Goal: Task Accomplishment & Management: Complete application form

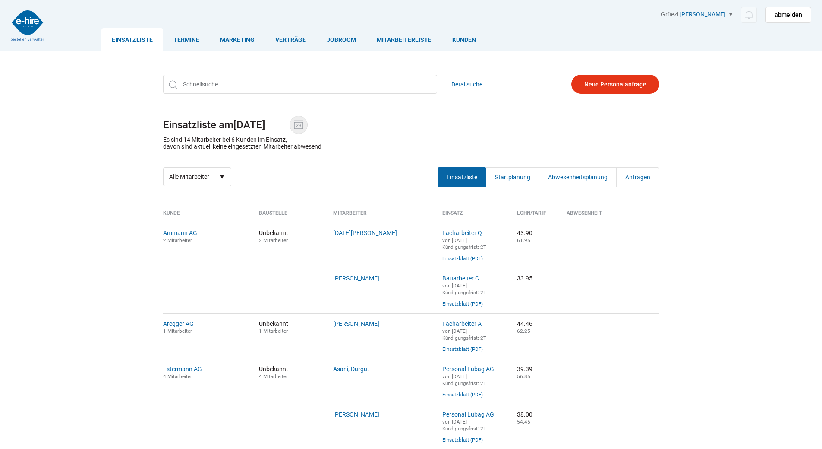
click at [305, 121] on img at bounding box center [298, 124] width 13 height 13
click at [290, 121] on input "29.08.2025" at bounding box center [262, 125] width 56 height 12
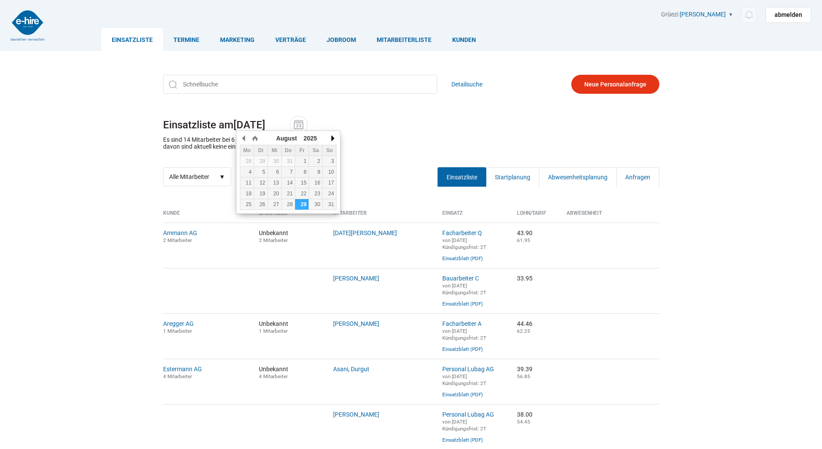
click at [332, 136] on button "button" at bounding box center [332, 138] width 9 height 13
click at [249, 162] on div "1" at bounding box center [246, 161] width 13 height 6
type input "01.09.2025"
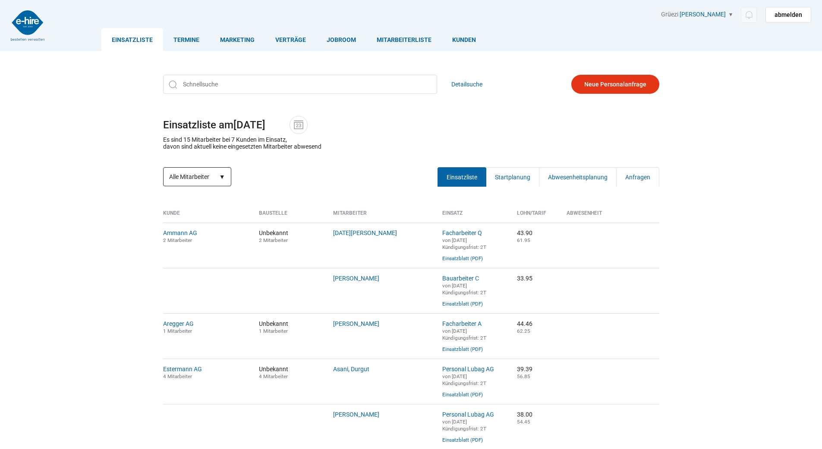
click at [208, 175] on select "Alle Mitarbeiter Neue Mitarbeiter" at bounding box center [197, 176] width 68 height 19
select select "?date=01.09.2025&filter=neu"
click at [163, 168] on select "Alle Mitarbeiter Neue Mitarbeiter" at bounding box center [197, 176] width 68 height 19
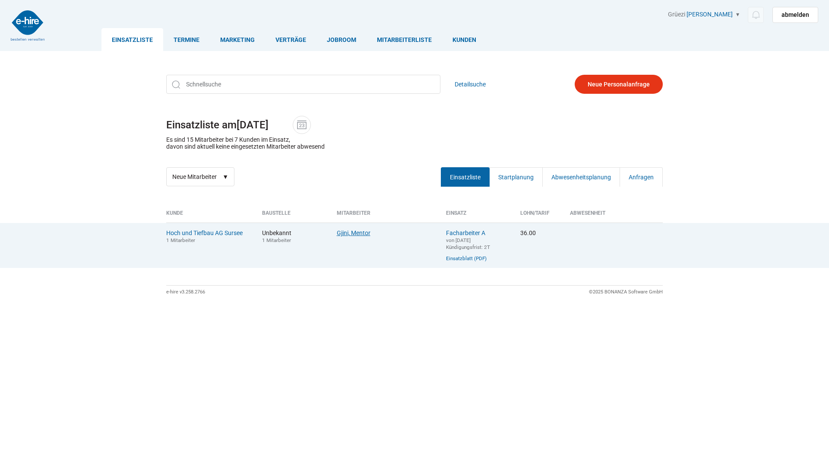
click at [345, 234] on link "Gjini, Mentor" at bounding box center [354, 232] width 34 height 7
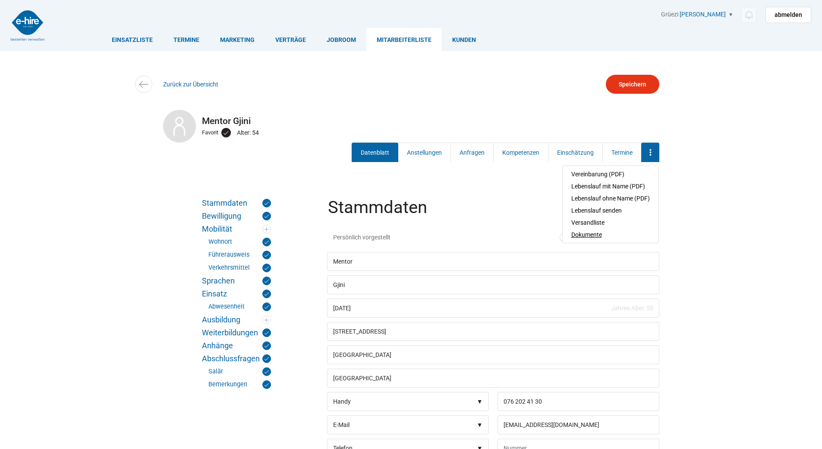
click at [590, 234] on link "Dokumente" at bounding box center [611, 234] width 79 height 12
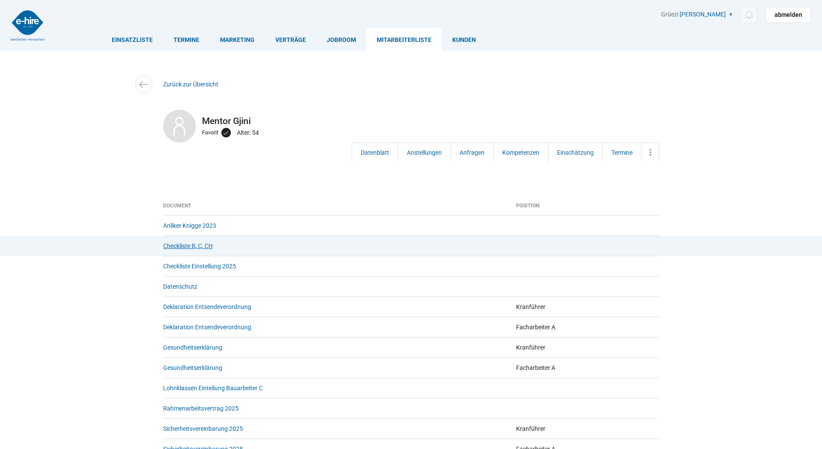
click at [176, 247] on link "Checkliste B, C, CH" at bounding box center [188, 245] width 50 height 7
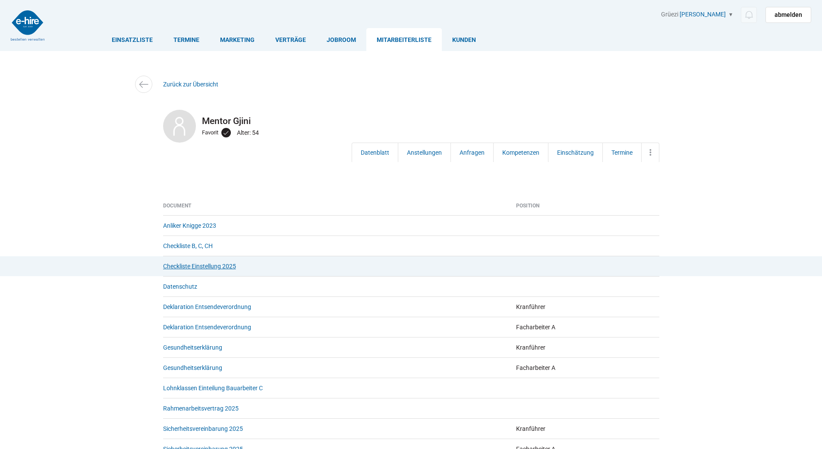
click at [179, 267] on link "Checkliste Einstellung 2025" at bounding box center [199, 265] width 73 height 7
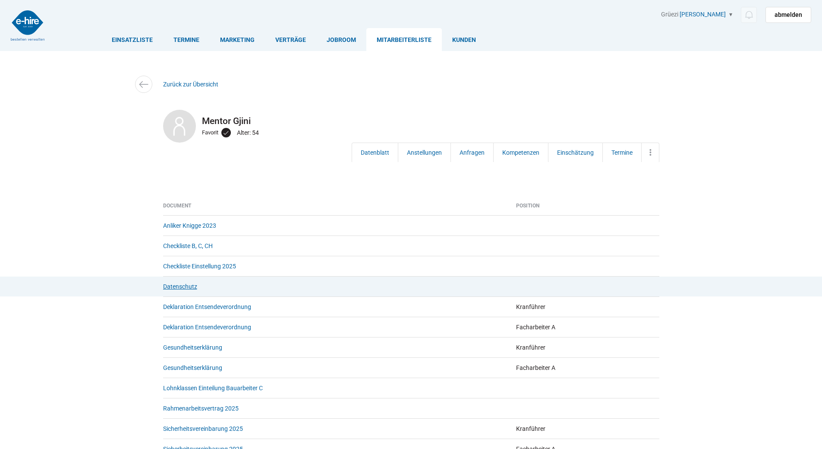
click at [180, 287] on link "Datenschutz" at bounding box center [180, 286] width 34 height 7
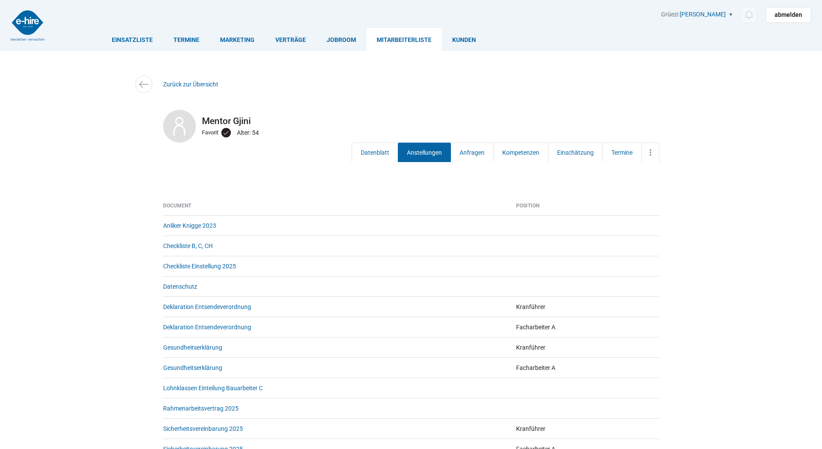
click at [419, 147] on link "Anstellungen" at bounding box center [424, 151] width 53 height 19
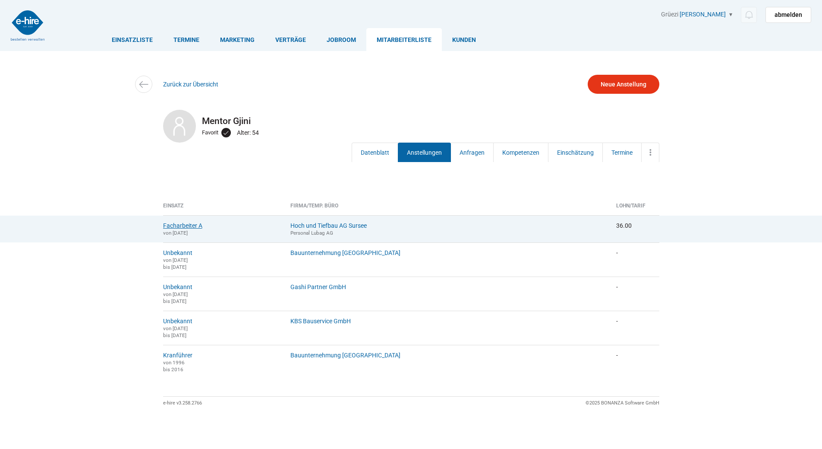
click at [183, 224] on link "Facharbeiter A" at bounding box center [182, 225] width 39 height 7
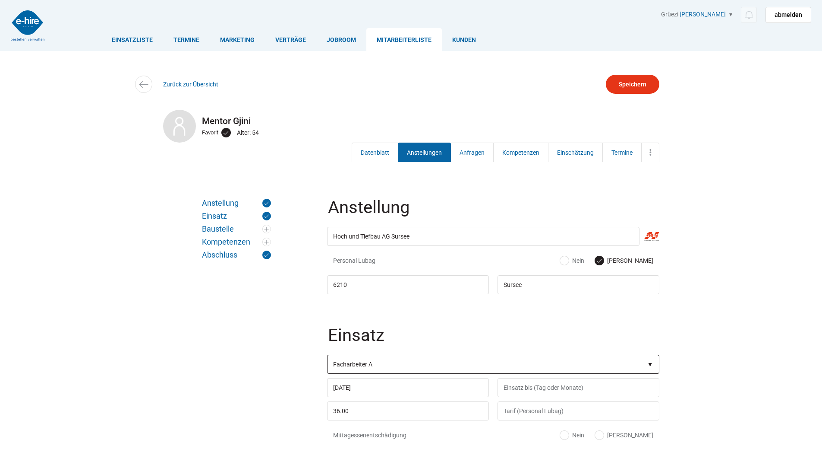
click at [395, 362] on select"] "Position Bauarbeiter C Bauarbeiter B Facharbeiter A Facharbeiter Q Vorarbeiter …" at bounding box center [493, 363] width 332 height 19
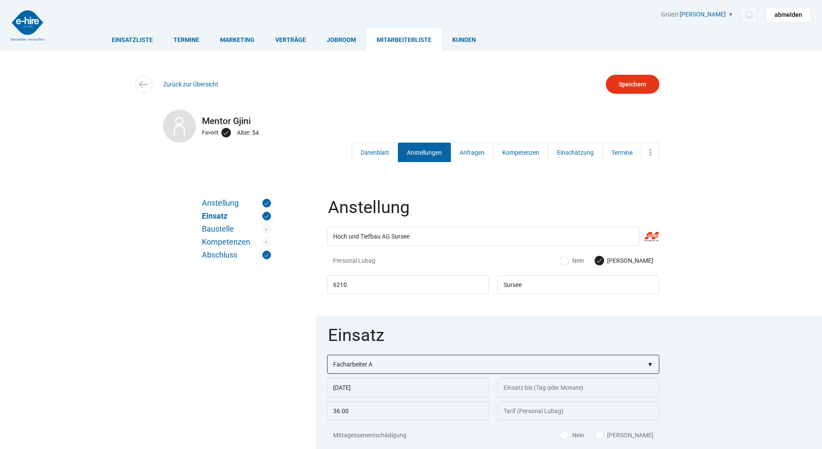
select select"] "Bauarbeiter B"
click at [327, 355] on select"] "Position Bauarbeiter C Bauarbeiter B Facharbeiter A Facharbeiter Q Vorarbeiter …" at bounding box center [493, 363] width 332 height 19
click at [630, 80] on input "Speichern" at bounding box center [633, 84] width 54 height 19
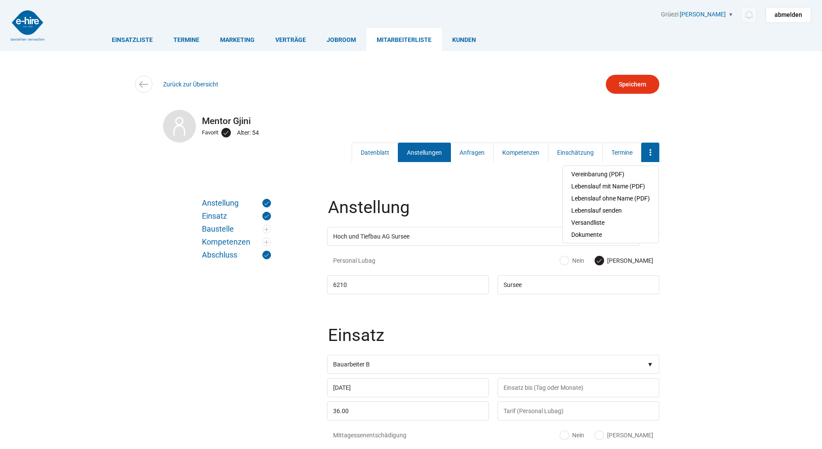
click at [648, 155] on icon at bounding box center [650, 152] width 13 height 10
click at [594, 232] on link "Dokumente" at bounding box center [611, 234] width 79 height 12
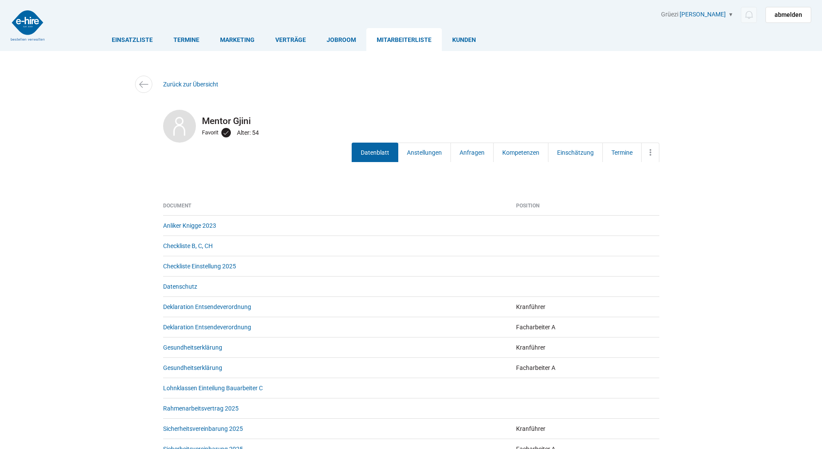
click at [372, 156] on link "Datenblatt" at bounding box center [375, 151] width 47 height 19
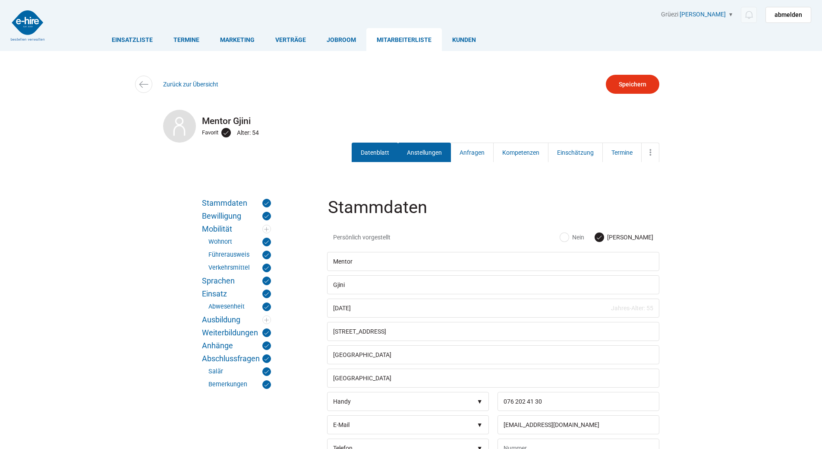
click at [418, 152] on link "Anstellungen" at bounding box center [424, 151] width 53 height 19
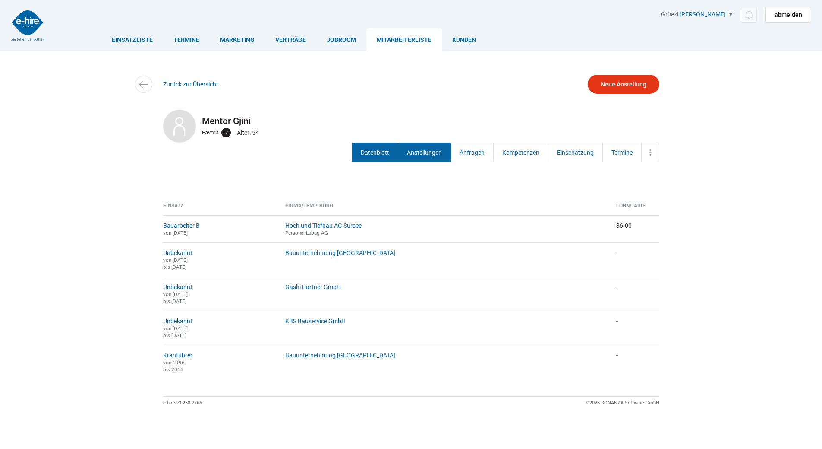
click at [377, 155] on link "Datenblatt" at bounding box center [375, 151] width 47 height 19
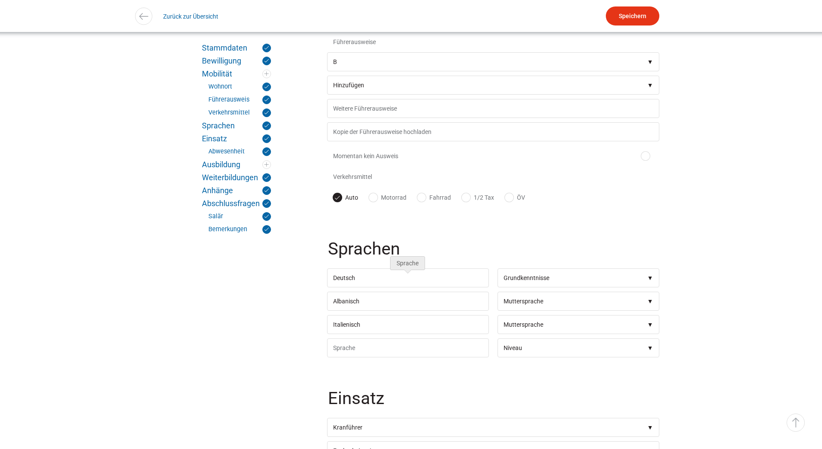
scroll to position [950, 0]
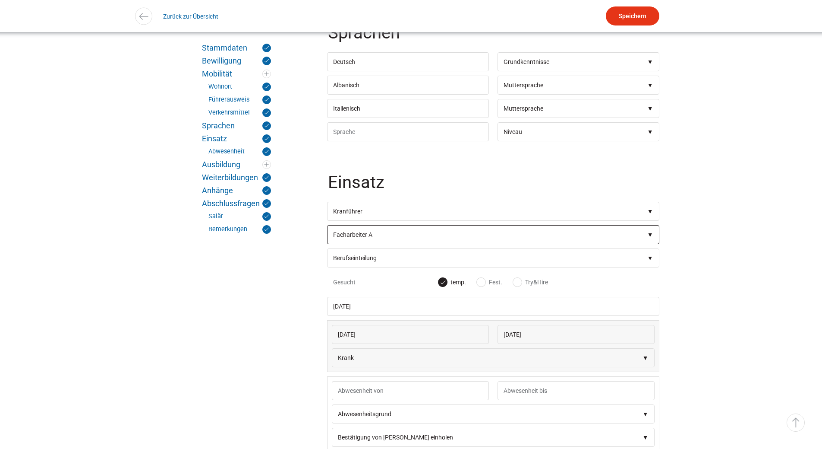
click at [371, 244] on select"] "Berufseinteilung Bauarbeiter C Bauarbeiter B Facharbeiter A Facharbeiter Q Vora…" at bounding box center [493, 234] width 332 height 19
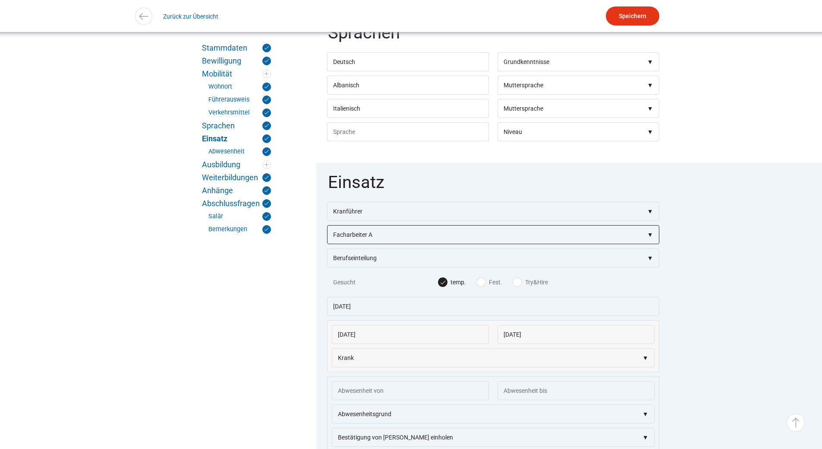
select select"] "Bauarbeiter B"
click at [327, 235] on select"] "Berufseinteilung Bauarbeiter C Bauarbeiter B Facharbeiter A Facharbeiter Q Vora…" at bounding box center [493, 234] width 332 height 19
click at [636, 15] on input "Speichern" at bounding box center [633, 15] width 54 height 19
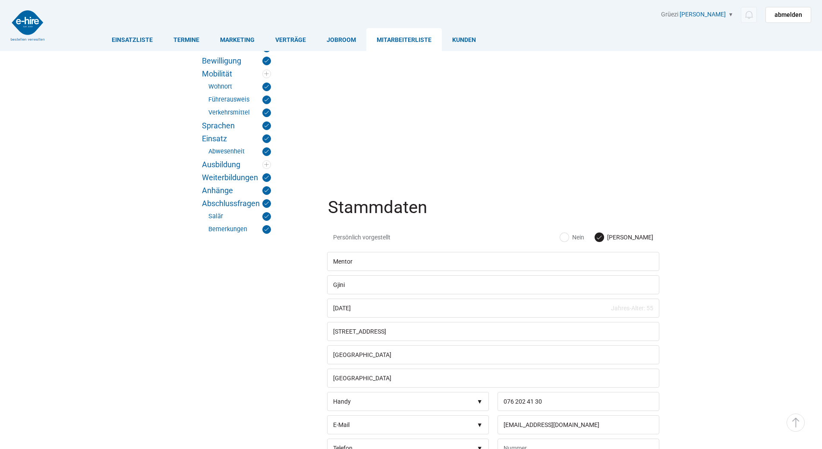
scroll to position [950, 0]
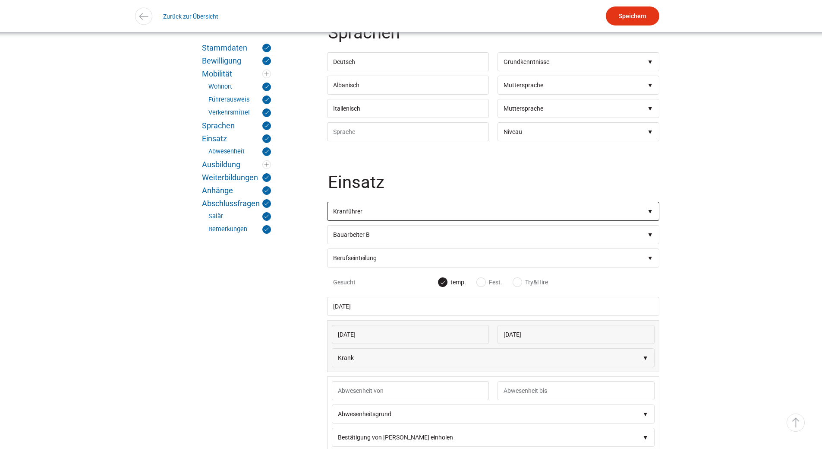
click at [391, 219] on select"] "Berufseinteilung Bauarbeiter C Bauarbeiter B Facharbeiter A Facharbeiter Q Vora…" at bounding box center [493, 211] width 332 height 19
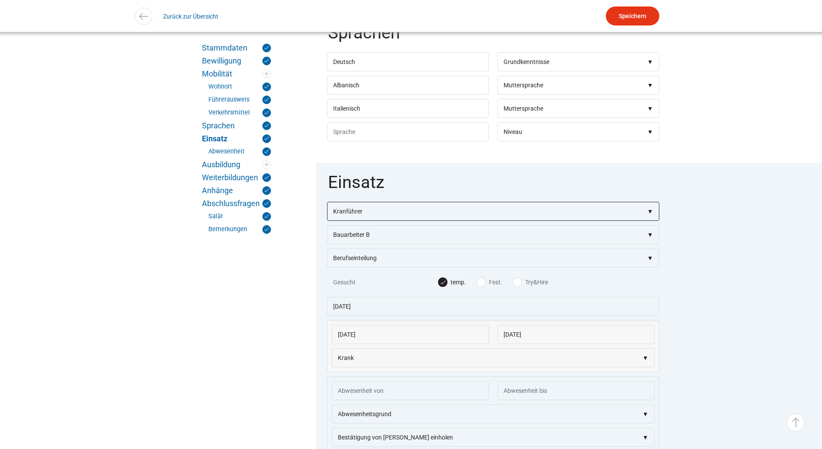
select select"]
click at [327, 211] on select"] "Berufseinteilung Bauarbeiter C Bauarbeiter B Facharbeiter A Facharbeiter Q Vora…" at bounding box center [493, 211] width 332 height 19
click at [622, 15] on input "Speichern" at bounding box center [633, 15] width 54 height 19
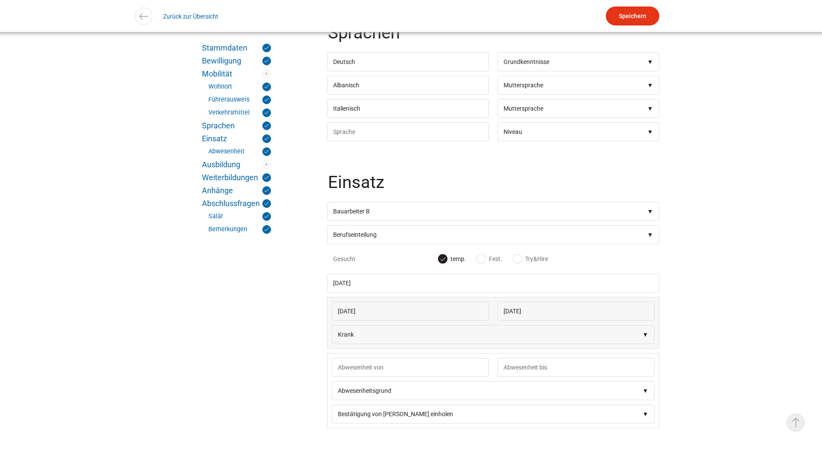
click at [802, 424] on link "▵ Nach oben" at bounding box center [796, 422] width 18 height 18
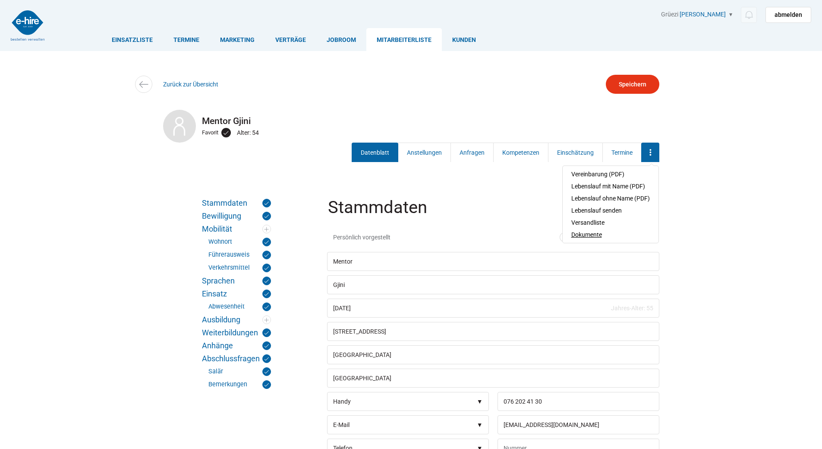
click at [592, 234] on link "Dokumente" at bounding box center [611, 234] width 79 height 12
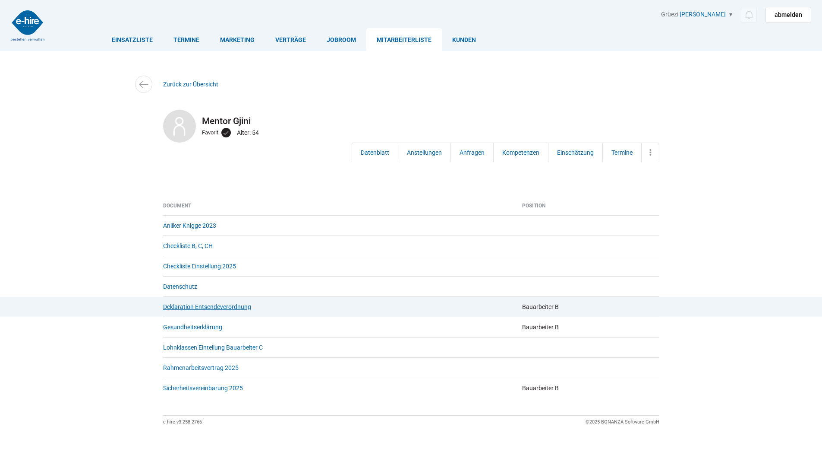
click at [206, 310] on link "Deklaration Entsendeverordnung" at bounding box center [207, 306] width 88 height 7
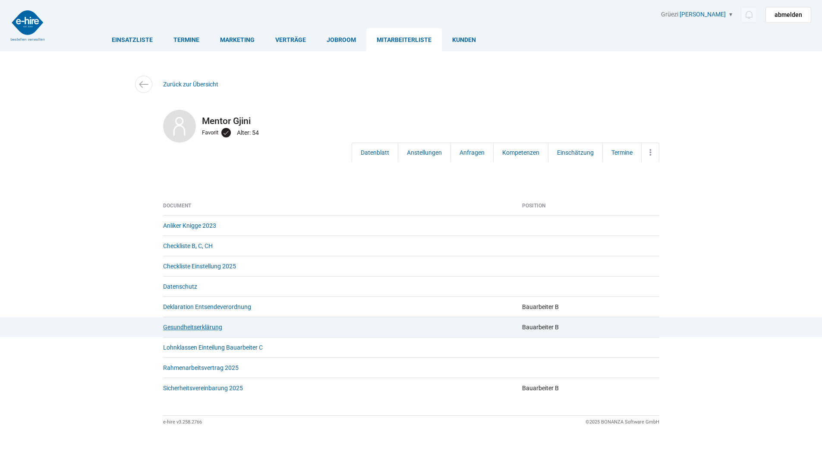
click at [190, 327] on link "Gesundheitserklärung" at bounding box center [192, 326] width 59 height 7
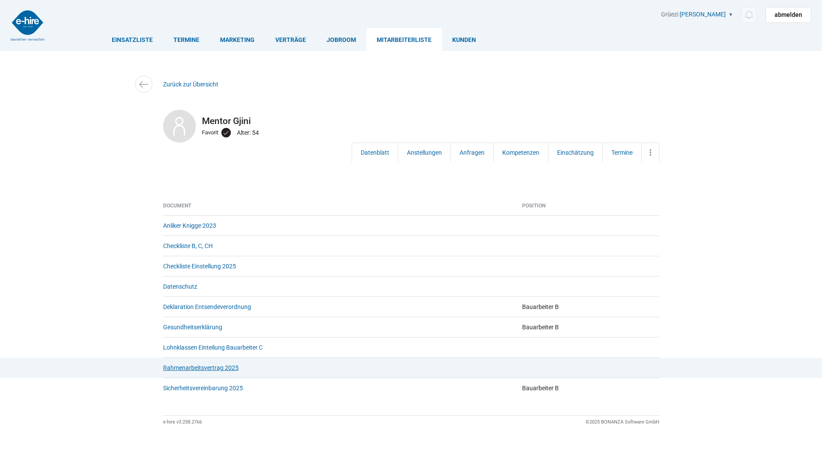
click at [188, 367] on link "Rahmenarbeitsvertrag 2025" at bounding box center [201, 367] width 76 height 7
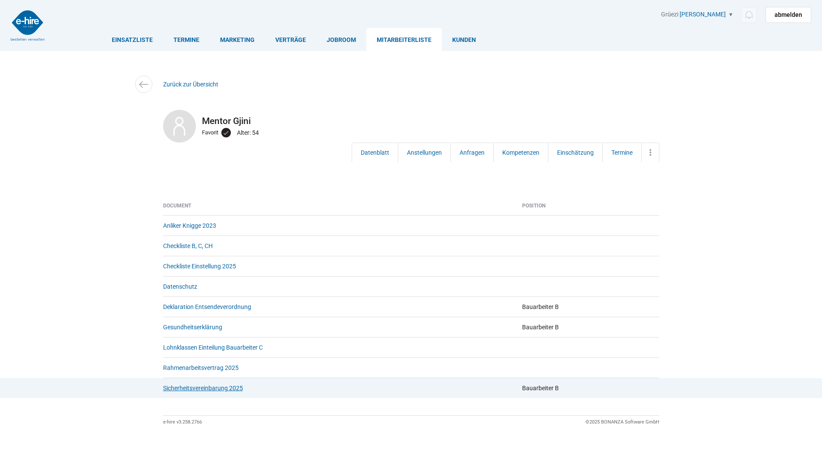
click at [189, 391] on link "Sicherheitsvereinbarung 2025" at bounding box center [203, 387] width 80 height 7
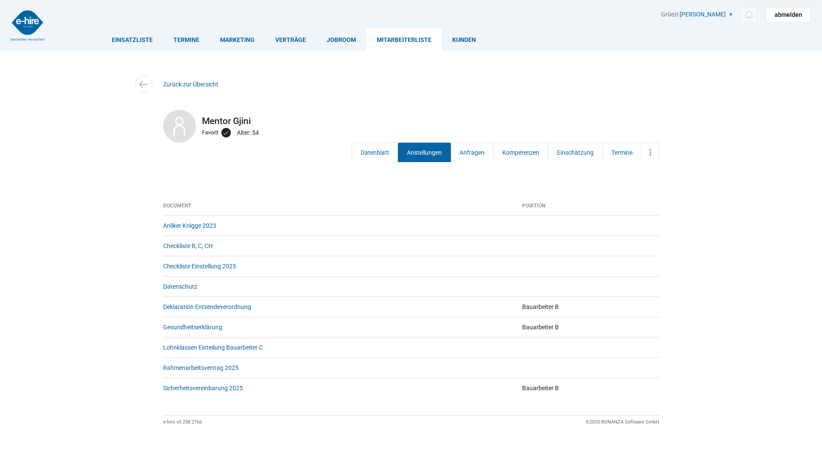
click at [428, 155] on link "Anstellungen" at bounding box center [424, 151] width 53 height 19
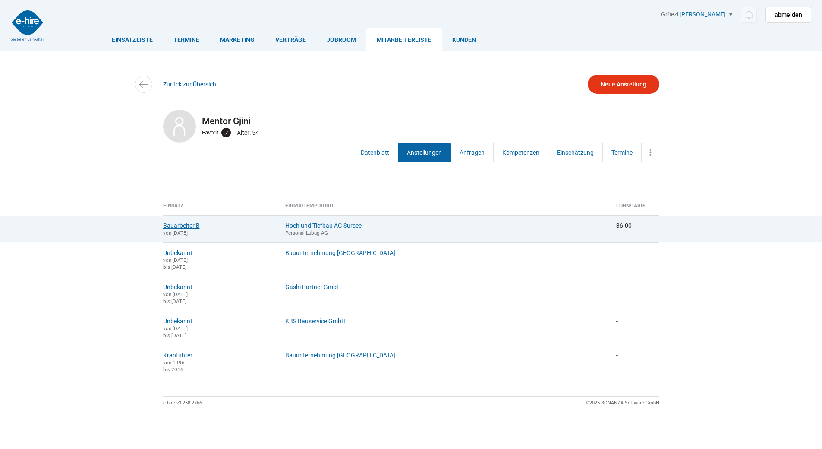
click at [172, 225] on link "Bauarbeiter B" at bounding box center [181, 225] width 37 height 7
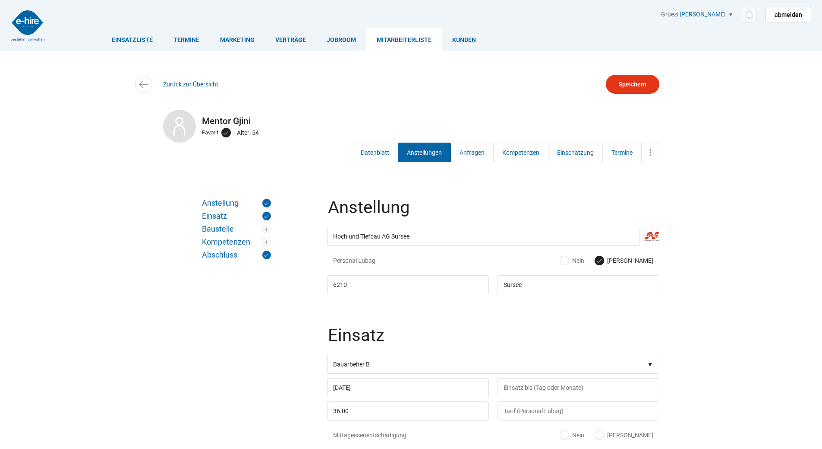
scroll to position [173, 0]
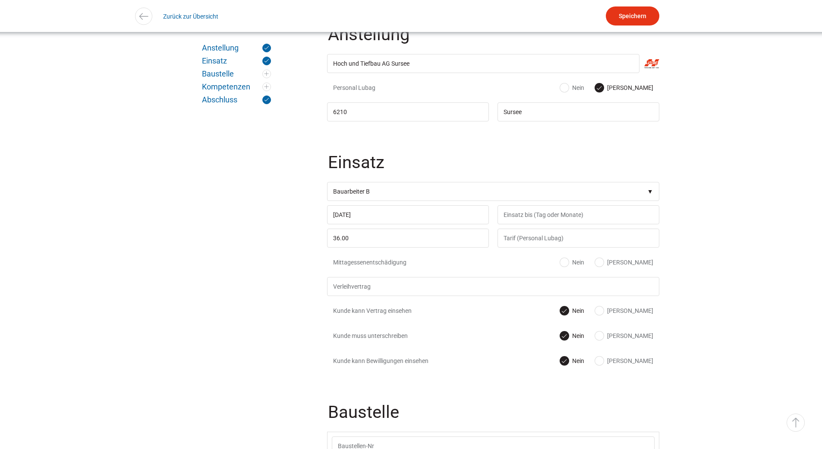
click at [643, 264] on label "[PERSON_NAME]" at bounding box center [624, 262] width 58 height 9
radio input "true"
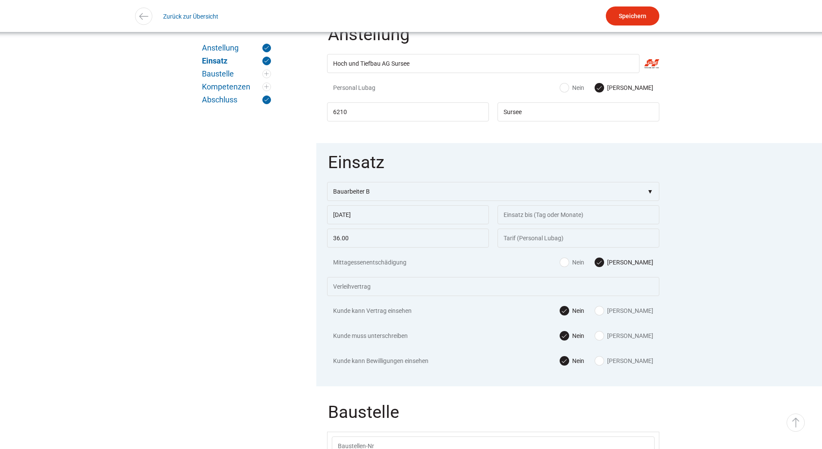
scroll to position [345, 0]
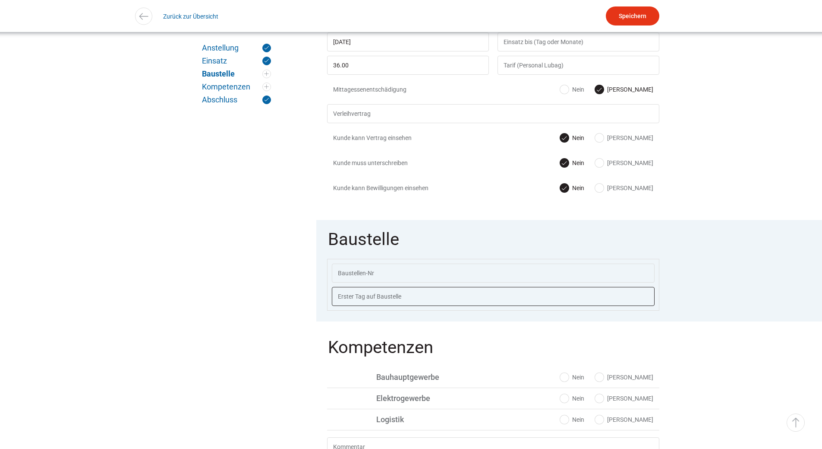
click at [363, 300] on input "text" at bounding box center [493, 296] width 323 height 19
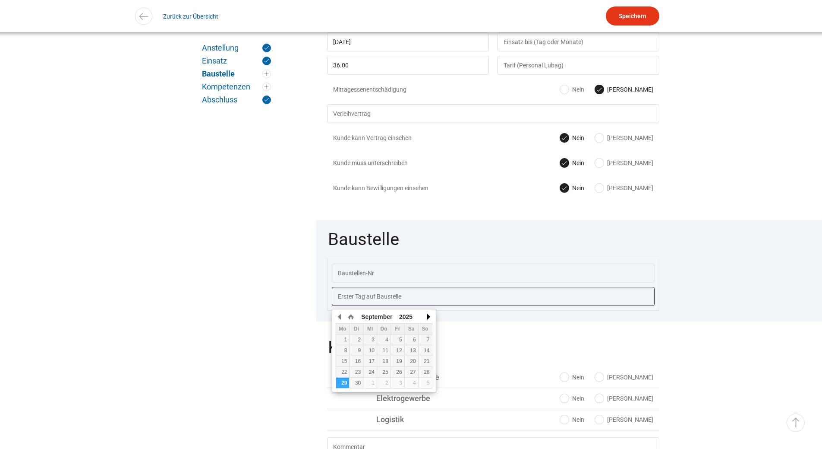
click at [426, 315] on button "button" at bounding box center [428, 316] width 9 height 13
click at [343, 341] on div "1" at bounding box center [342, 339] width 13 height 6
type input "[DATE]"
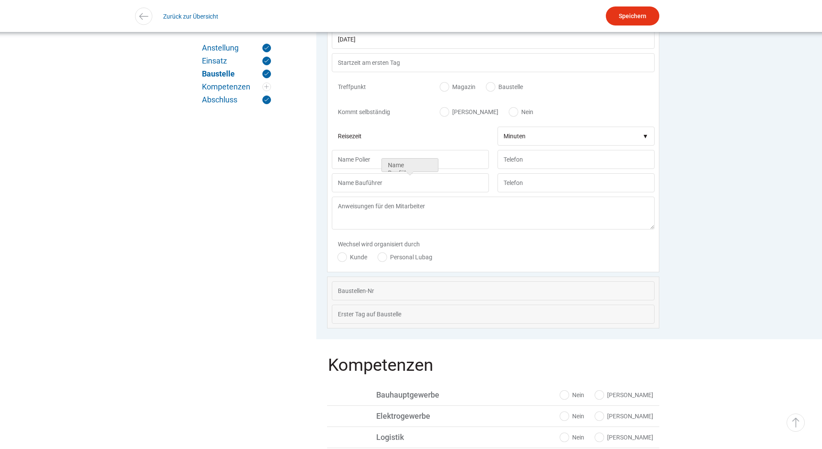
scroll to position [516, 0]
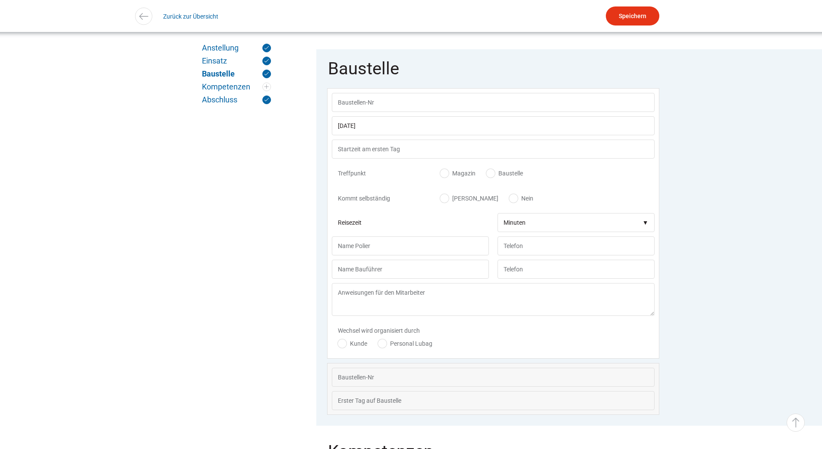
click at [491, 172] on div "Treffpunkt Magazin Baustelle" at bounding box center [493, 175] width 323 height 25
click at [487, 176] on label "Baustelle" at bounding box center [505, 173] width 37 height 9
radio input "true"
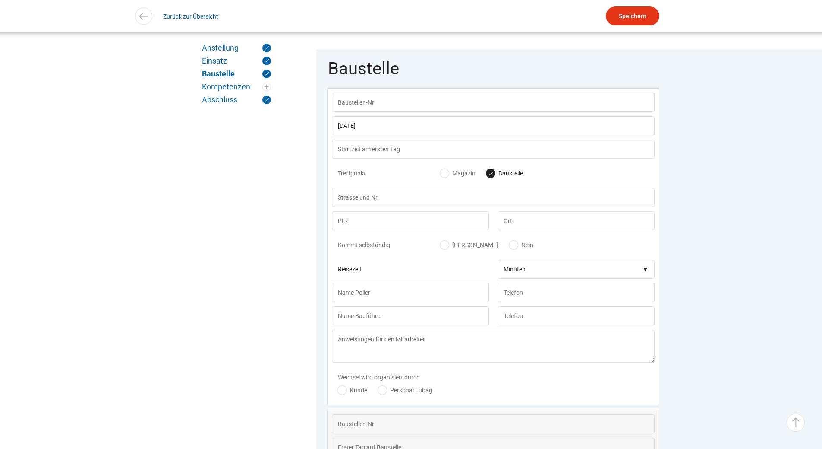
click at [447, 247] on label "[PERSON_NAME]" at bounding box center [469, 244] width 58 height 9
radio input "true"
click at [352, 298] on input "text" at bounding box center [410, 292] width 157 height 19
type input "E"
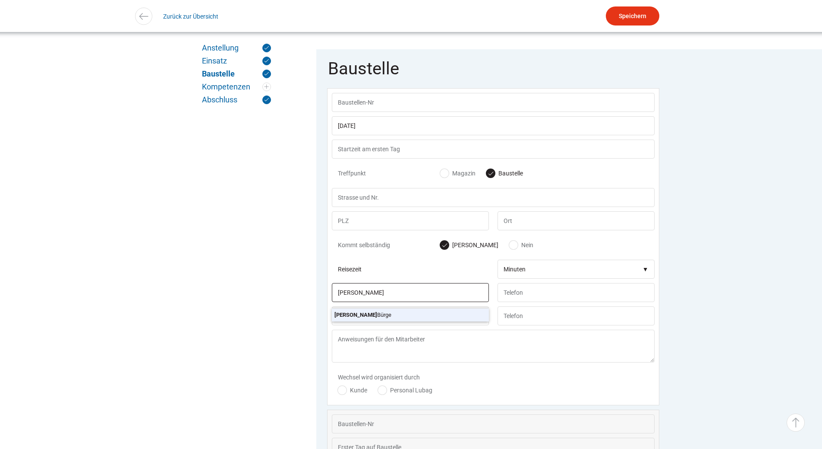
type input "Armin Bürge"
type input "079 375 11 33"
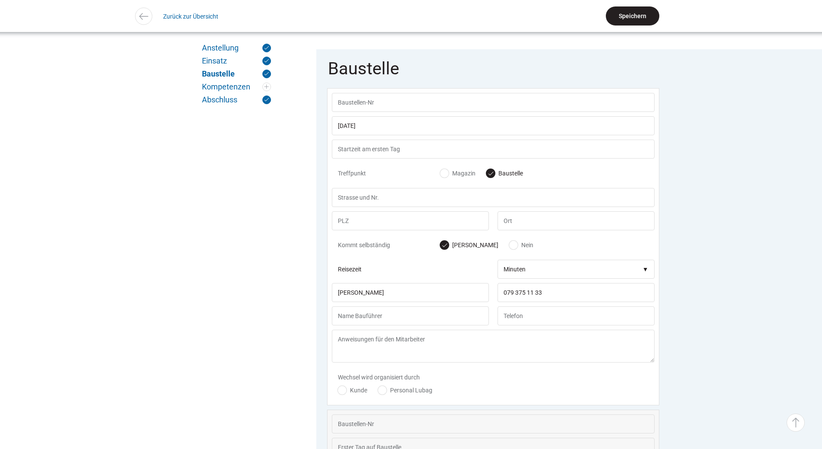
click at [633, 10] on input "Speichern" at bounding box center [633, 15] width 54 height 19
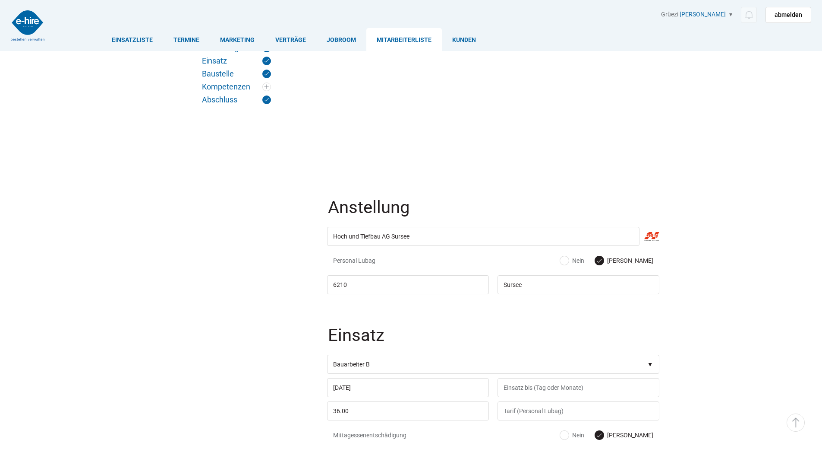
scroll to position [516, 0]
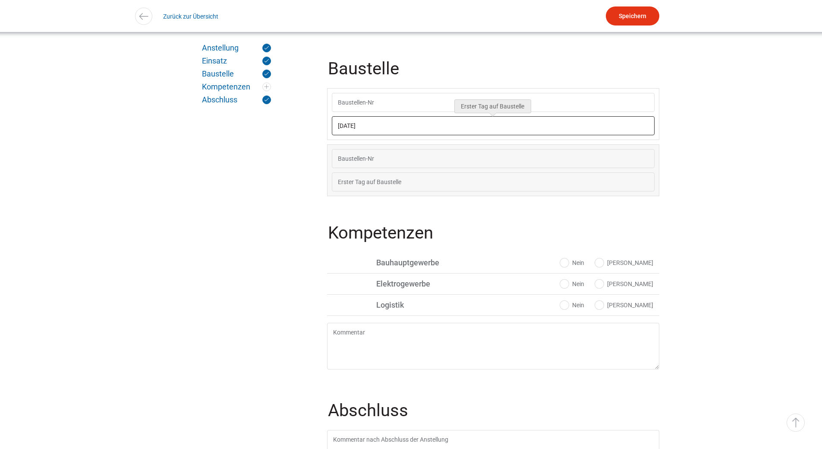
click at [377, 122] on input "01.09.2025" at bounding box center [493, 125] width 323 height 19
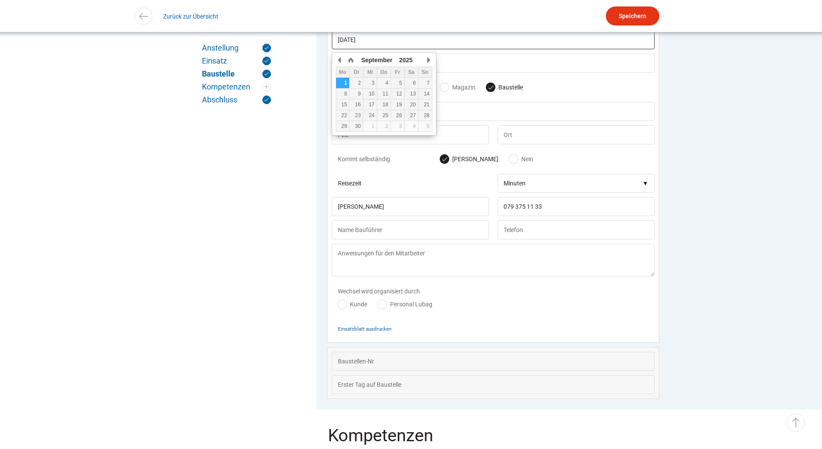
scroll to position [602, 0]
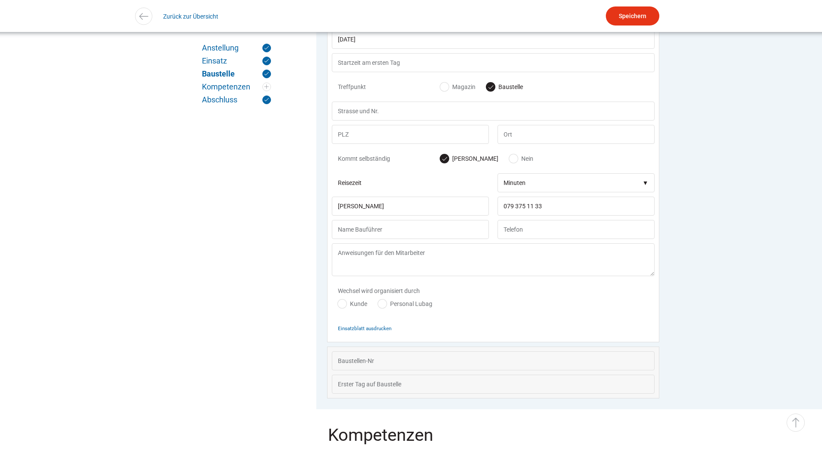
click at [556, 307] on div "Wechsel wird organisiert durch Kunde Personal Lubag" at bounding box center [493, 299] width 323 height 38
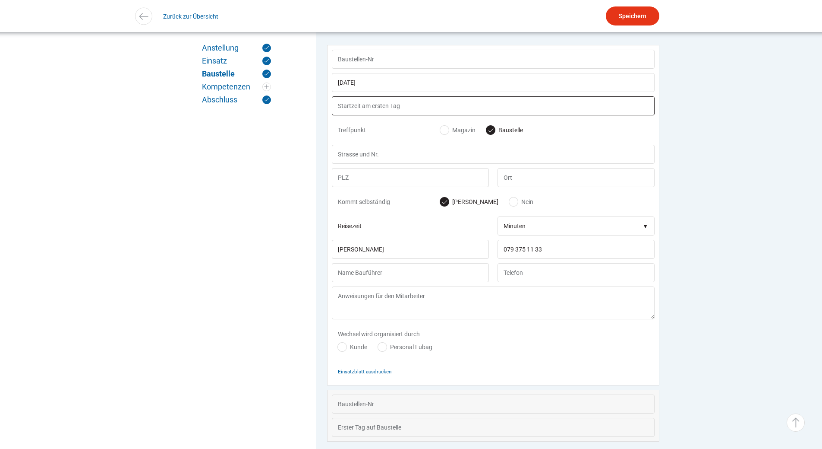
click at [350, 110] on input "text" at bounding box center [493, 105] width 323 height 19
type input "06:30"
click at [349, 153] on input "text" at bounding box center [493, 154] width 323 height 19
type input "Haldenstrasse 1"
click at [363, 186] on input "text" at bounding box center [410, 177] width 157 height 19
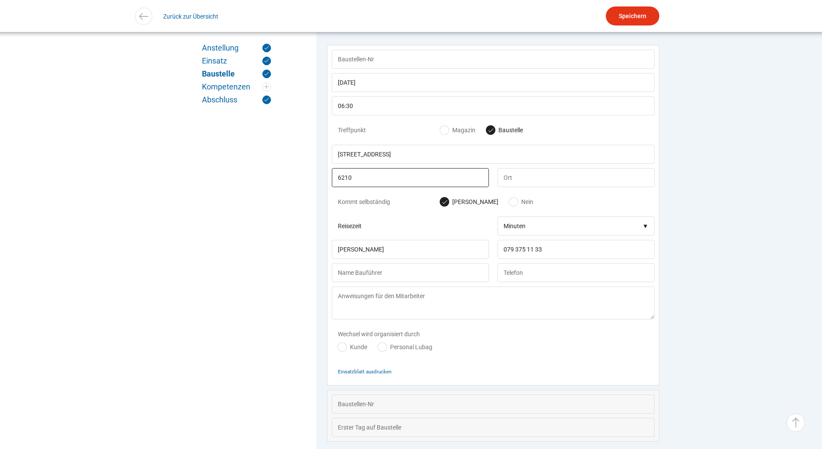
type input "6210"
type input "Sursee"
click at [613, 13] on input "Speichern" at bounding box center [633, 15] width 54 height 19
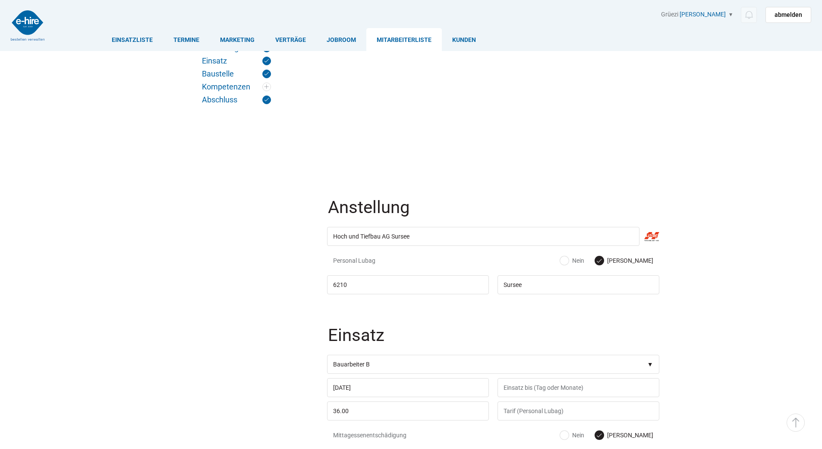
scroll to position [559, 0]
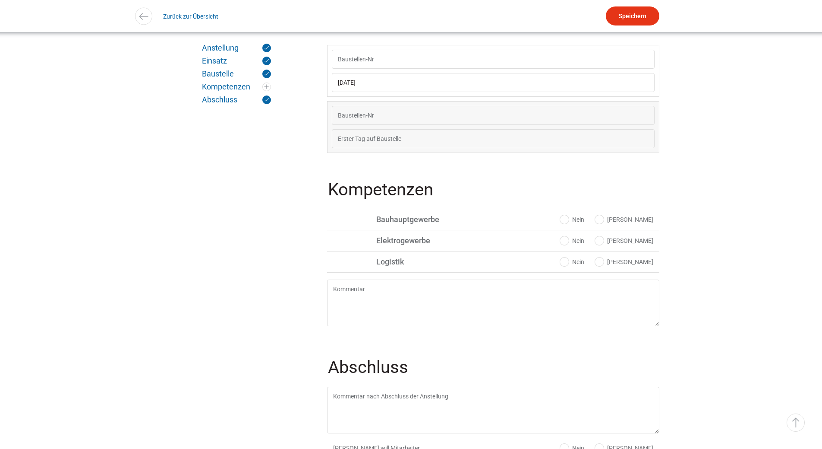
click at [401, 97] on div "[DATE] 06:30 Treffpunkt Magazin Baustelle [STREET_ADDRESS] 6210 [GEOGRAPHIC_DAT…" at bounding box center [493, 71] width 332 height 52
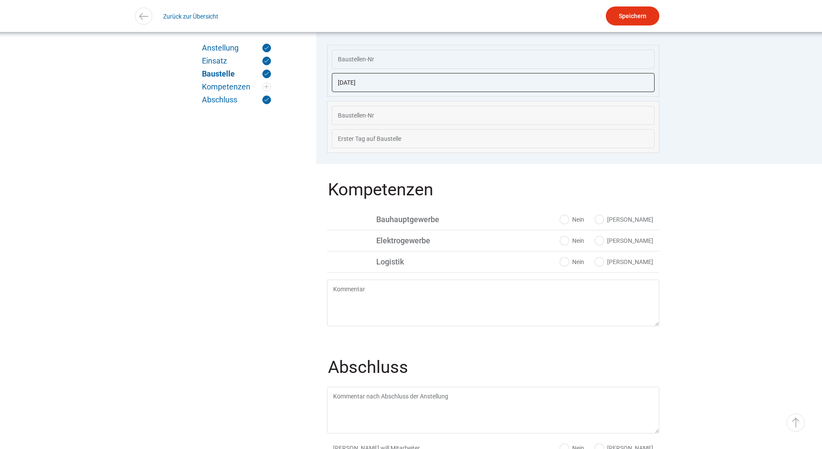
click at [386, 79] on input "[DATE]" at bounding box center [493, 82] width 323 height 19
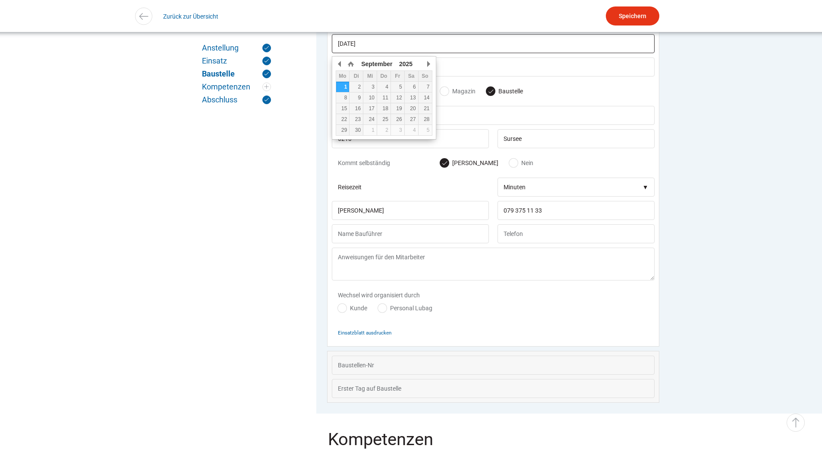
scroll to position [602, 0]
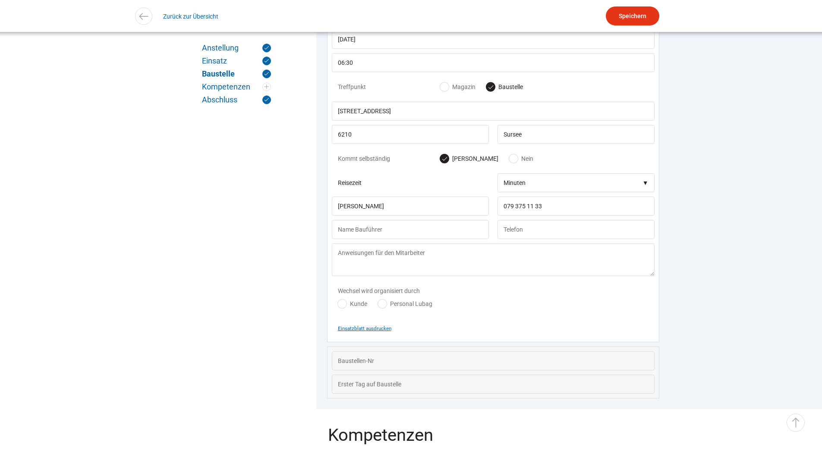
click at [358, 331] on small "Einsatzblatt ausdrucken" at bounding box center [365, 328] width 54 height 6
click at [630, 10] on input "Speichern" at bounding box center [633, 15] width 54 height 19
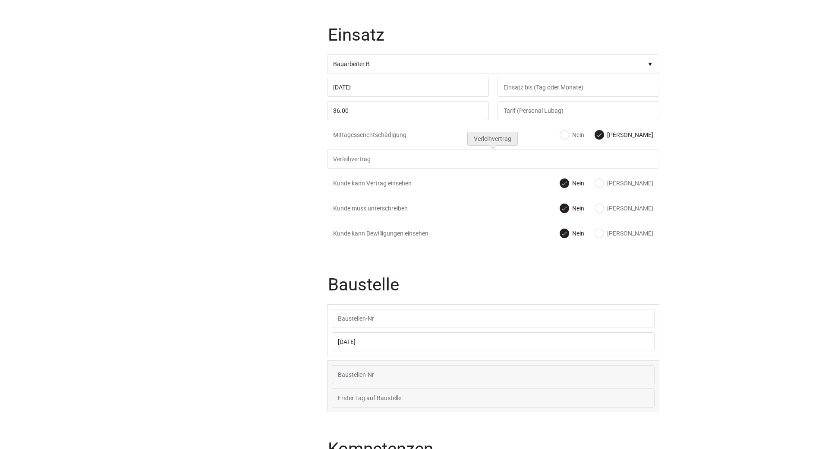
scroll to position [41, 0]
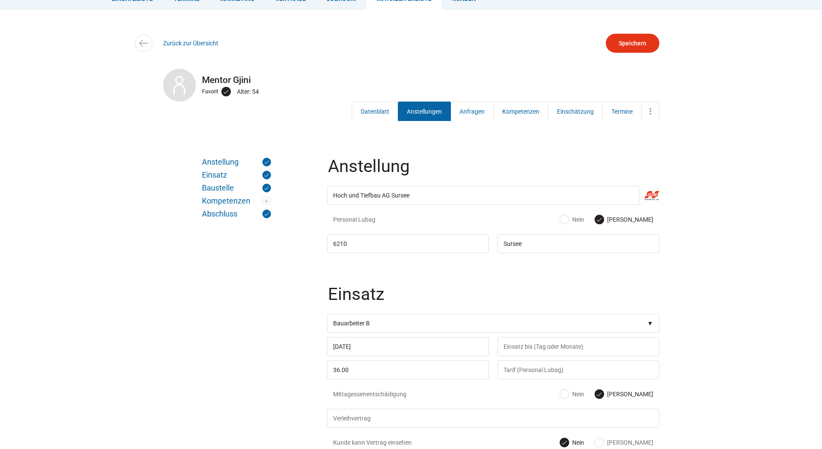
click at [174, 47] on div "Zurück zur Übersicht" at bounding box center [411, 43] width 518 height 19
click at [175, 38] on div "Zurück zur Übersicht" at bounding box center [411, 43] width 518 height 19
click at [178, 47] on div "Zurück zur Übersicht" at bounding box center [411, 43] width 518 height 19
click at [174, 47] on link "Zurück zur Übersicht" at bounding box center [190, 43] width 55 height 7
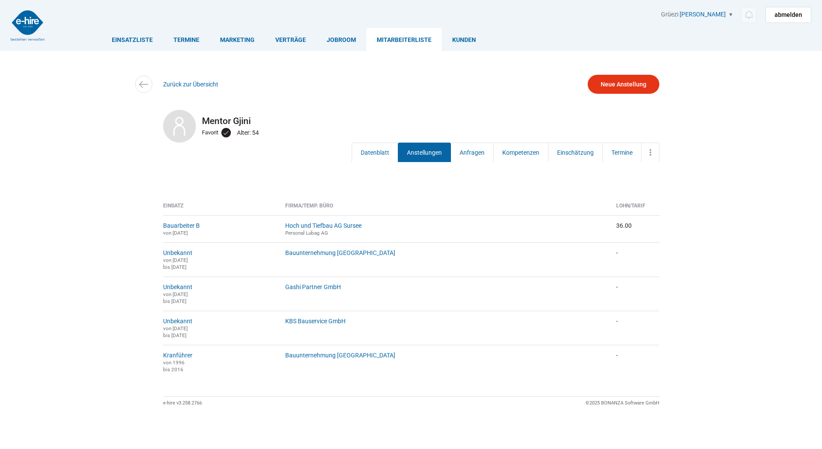
click at [388, 41] on link "Mitarbeiterliste" at bounding box center [405, 39] width 76 height 23
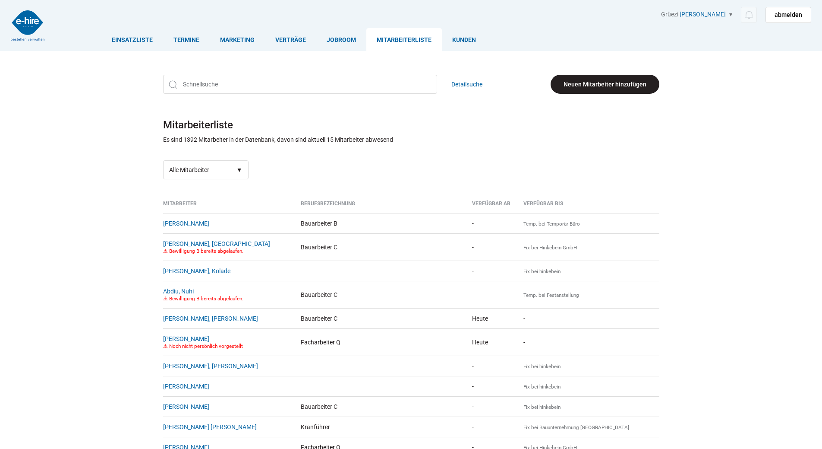
click at [591, 82] on link "Neuen Mitarbeiter hinzufügen" at bounding box center [605, 84] width 109 height 19
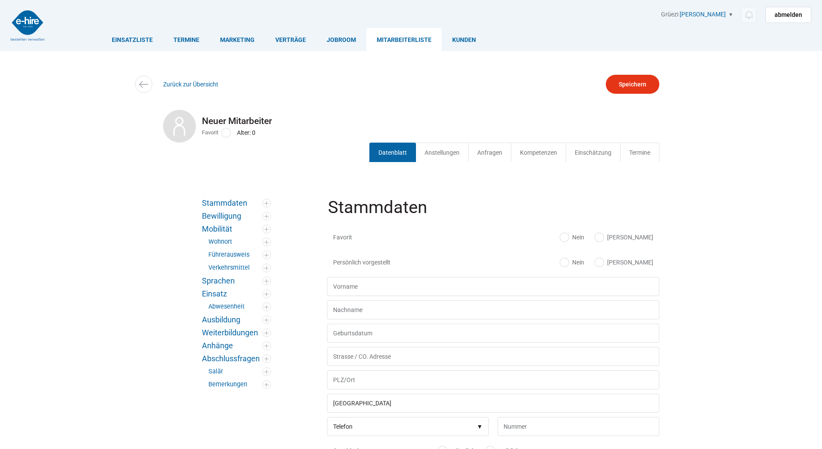
click at [644, 238] on label "Ja" at bounding box center [624, 237] width 58 height 9
radio input "true"
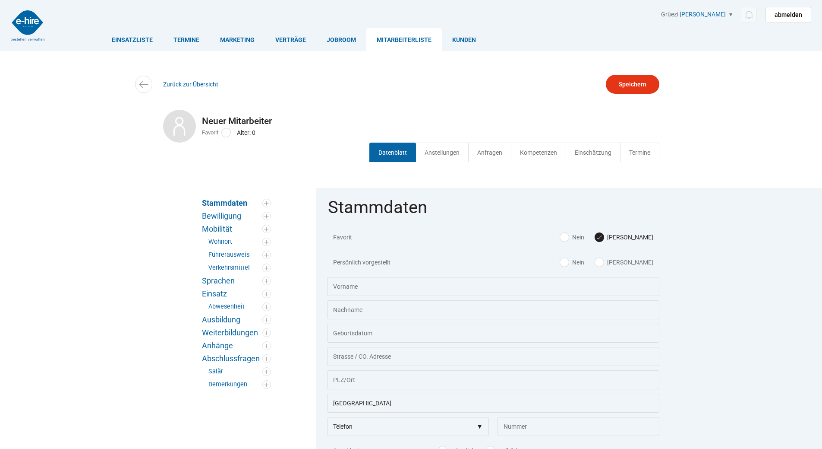
click at [640, 262] on label "Ja" at bounding box center [624, 262] width 58 height 9
radio input "true"
click at [367, 278] on input "text" at bounding box center [493, 286] width 332 height 19
click at [363, 281] on input "text" at bounding box center [493, 286] width 332 height 19
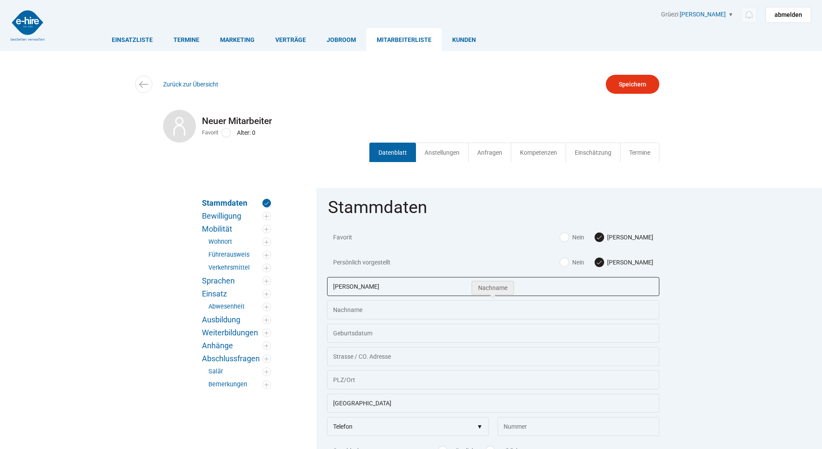
type input "[PERSON_NAME]"
click at [354, 302] on input "text" at bounding box center [493, 309] width 332 height 19
type input "Rexha"
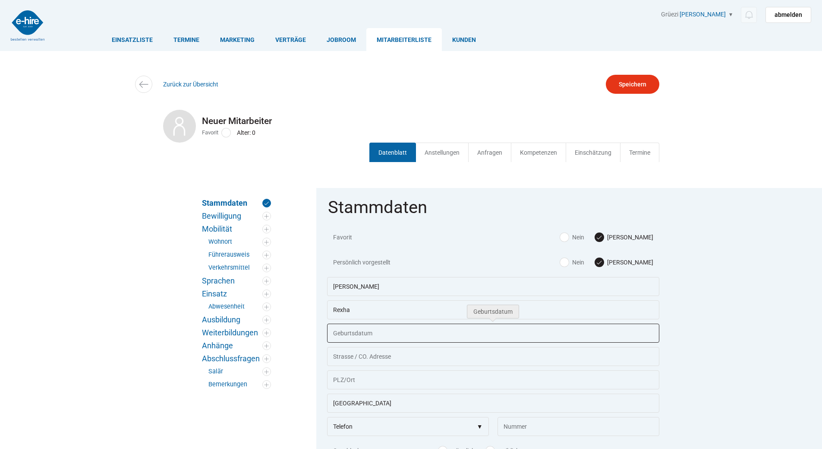
click at [351, 337] on input "text" at bounding box center [493, 332] width 332 height 19
type input "15.04.1970"
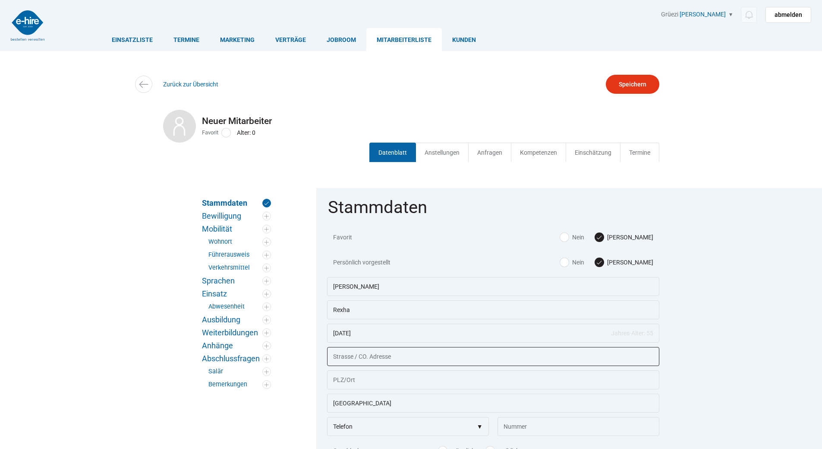
click at [351, 363] on input "text" at bounding box center [493, 356] width 332 height 19
click at [359, 365] on input "text" at bounding box center [493, 356] width 332 height 19
type input "Neuhaltenring 12"
click at [357, 378] on input "text" at bounding box center [493, 379] width 332 height 19
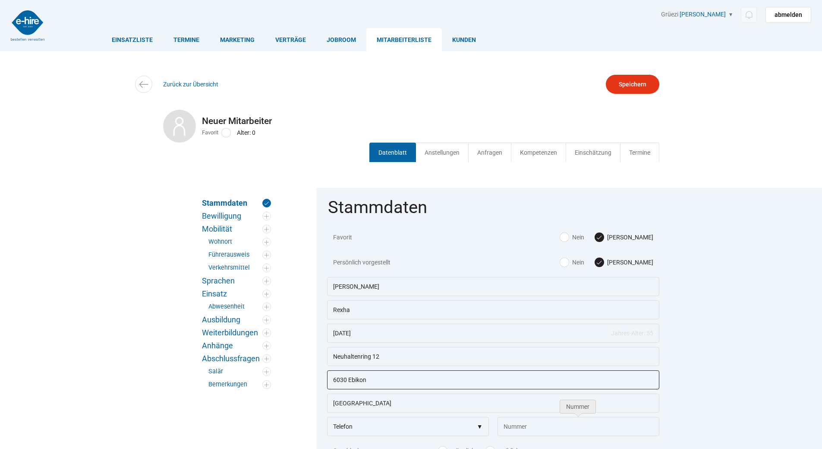
type input "6030 Ebikon"
click at [523, 428] on input "text" at bounding box center [579, 426] width 162 height 19
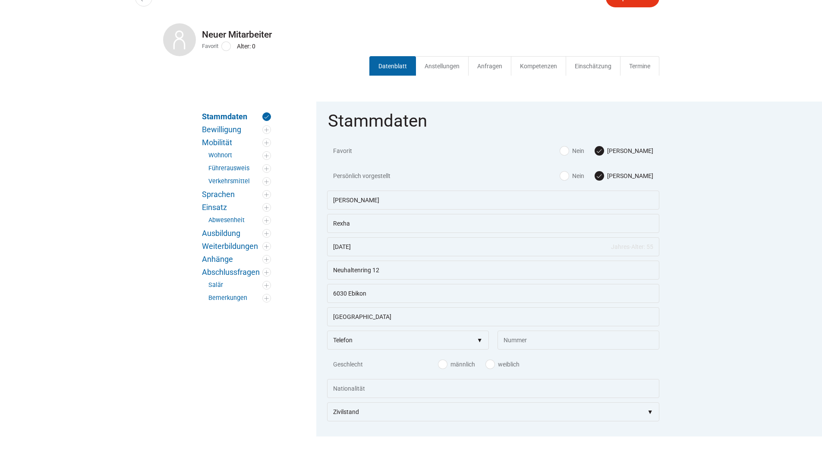
click at [446, 368] on label "männlich" at bounding box center [457, 364] width 37 height 9
radio input "true"
click at [406, 398] on input "text" at bounding box center [493, 388] width 332 height 19
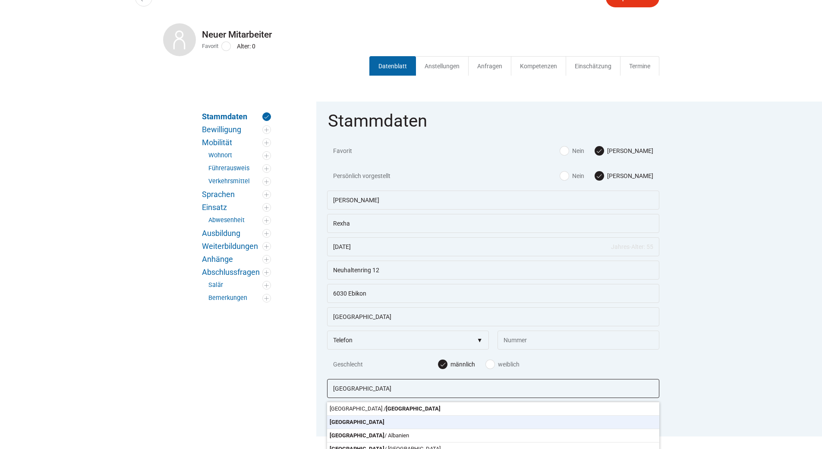
type input "Italien"
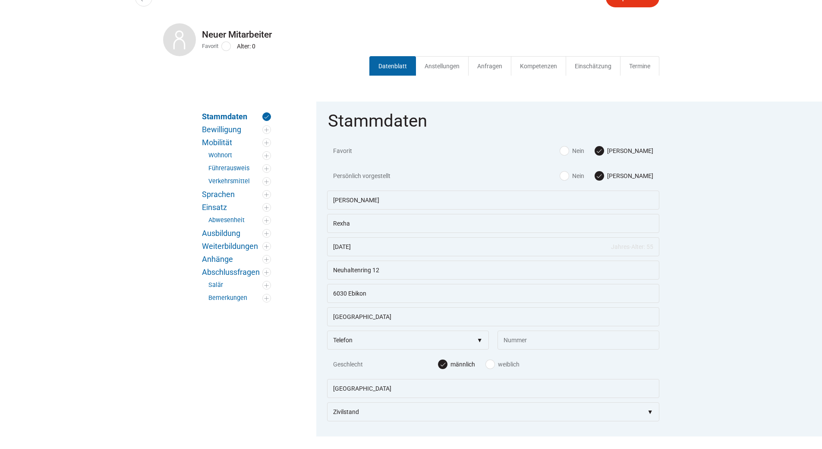
click at [383, 362] on body "Einsatzliste Termine Marketing Verträge Jobroom Mitarbeiterliste Kunden Grüezi …" at bounding box center [411, 138] width 822 height 449
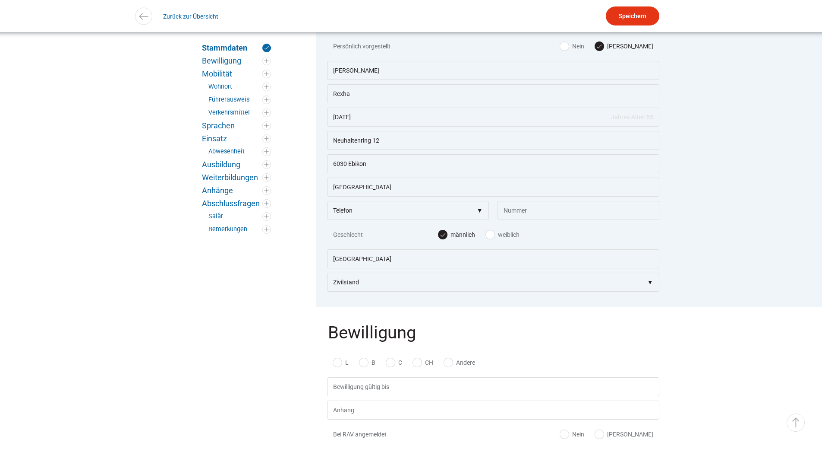
scroll to position [259, 0]
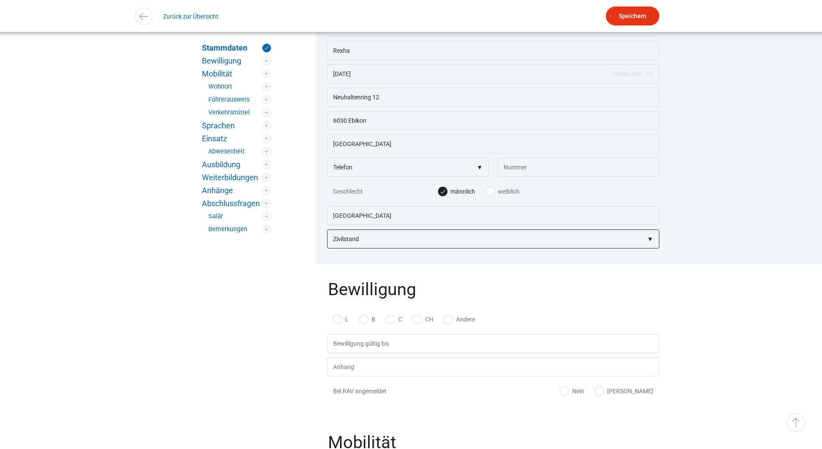
click at [357, 246] on select"] "Zivilstand ledig verheiratet getrennt geschieden verwitwet" at bounding box center [493, 238] width 332 height 19
select select"] "verheiratet"
click at [327, 233] on select"] "Zivilstand ledig verheiratet getrennt geschieden verwitwet" at bounding box center [493, 238] width 332 height 19
click at [449, 323] on label "Andere" at bounding box center [459, 319] width 31 height 9
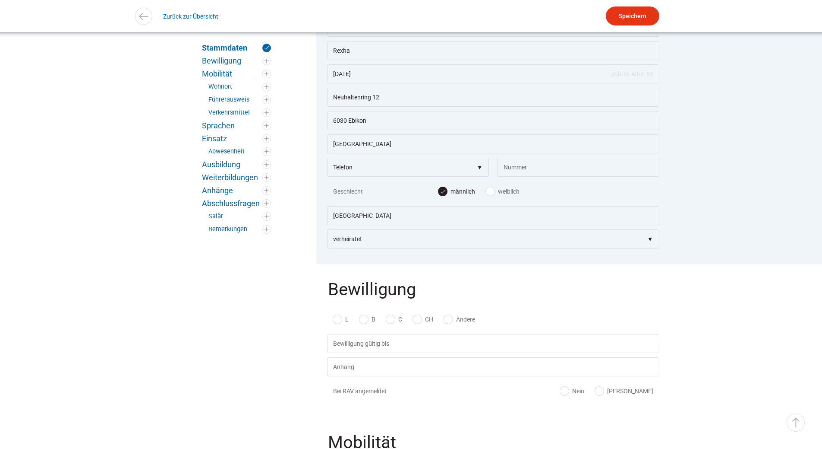
radio input "true"
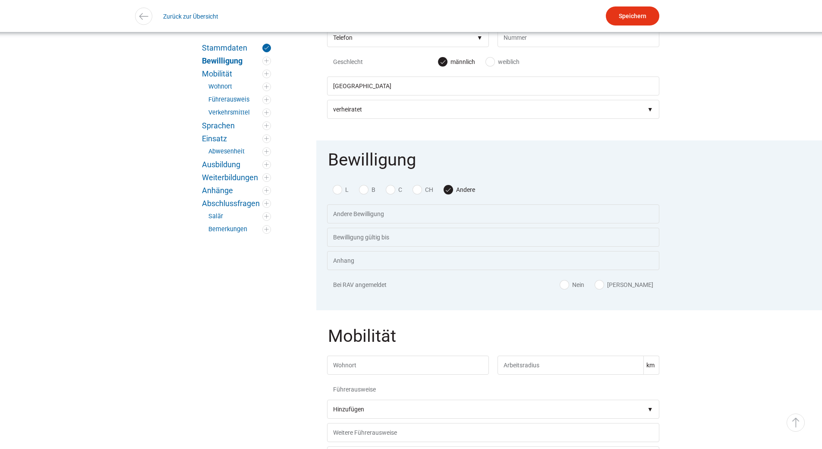
scroll to position [432, 0]
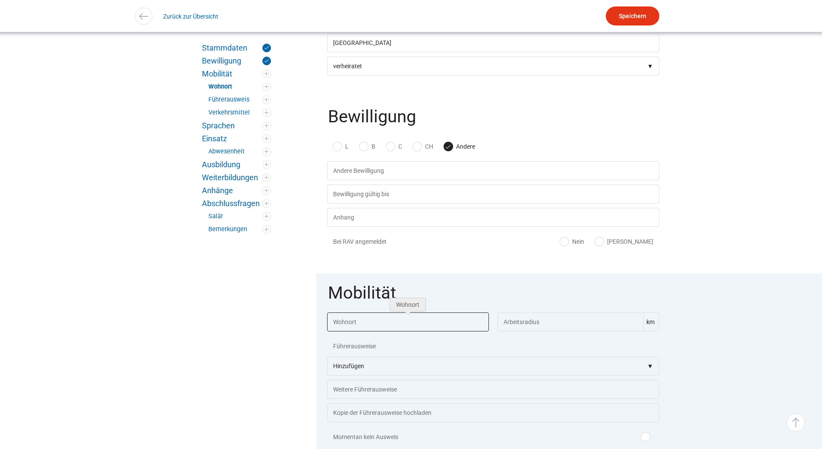
click at [351, 331] on input "text" at bounding box center [408, 321] width 162 height 19
type input "Ebikon, [GEOGRAPHIC_DATA]"
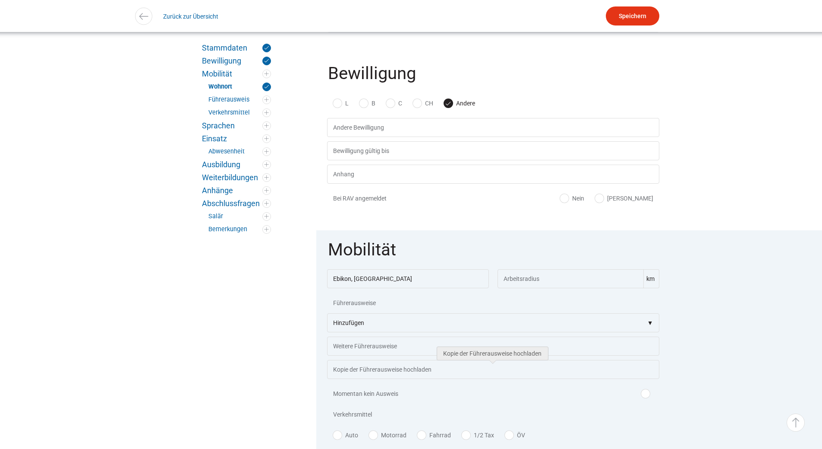
scroll to position [648, 0]
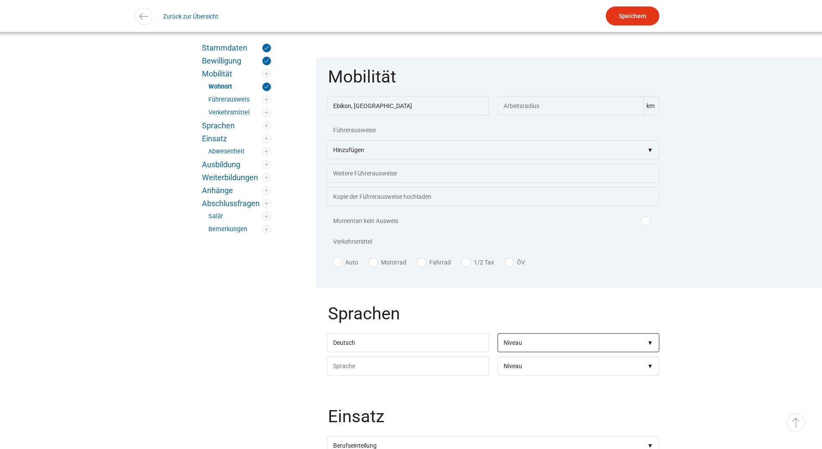
click at [529, 345] on select"] "Niveau Grundkenntnisse Gute Kenntnisse Sehr gute Kenntnisse Verhandlungssicher …" at bounding box center [579, 342] width 162 height 19
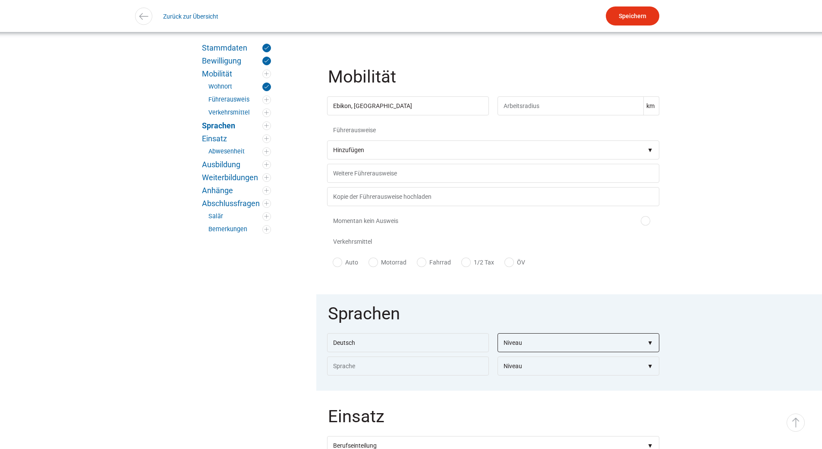
select select"] "Keine Kenntnisse"
click at [498, 340] on select"] "Niveau Grundkenntnisse Gute Kenntnisse Sehr gute Kenntnisse Verhandlungssicher …" at bounding box center [579, 342] width 162 height 19
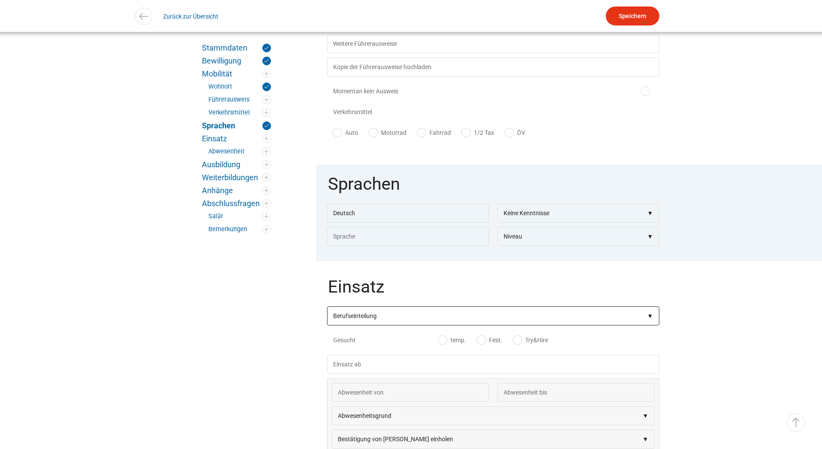
click at [357, 325] on select"] "Berufseinteilung Bauarbeiter C Bauarbeiter B Facharbeiter A Facharbeiter Q Vora…" at bounding box center [493, 315] width 332 height 19
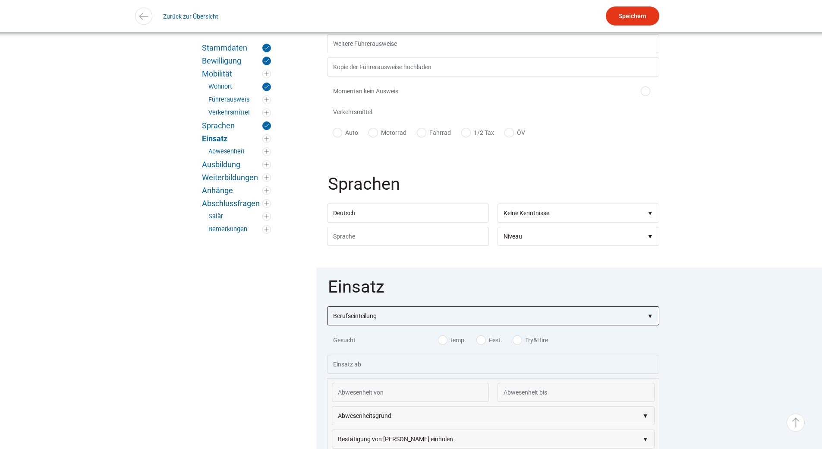
select select"] "Facharbeiter A"
click at [449, 367] on label "temp." at bounding box center [453, 363] width 28 height 9
checkbox input "true"
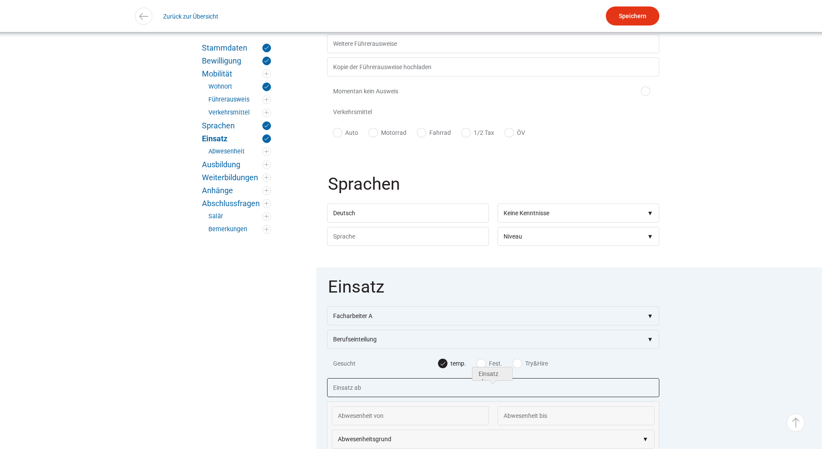
click at [369, 395] on input "text" at bounding box center [493, 387] width 332 height 19
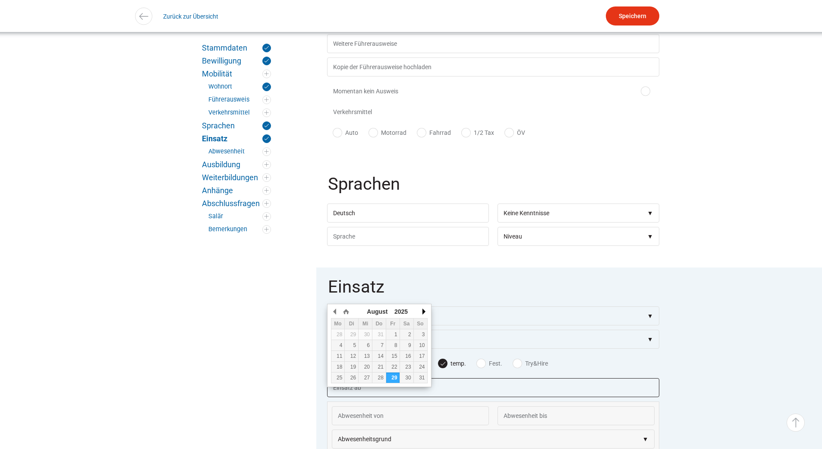
click at [424, 310] on button "button" at bounding box center [423, 311] width 9 height 13
click at [341, 335] on div "1" at bounding box center [338, 334] width 13 height 6
type input "[DATE]"
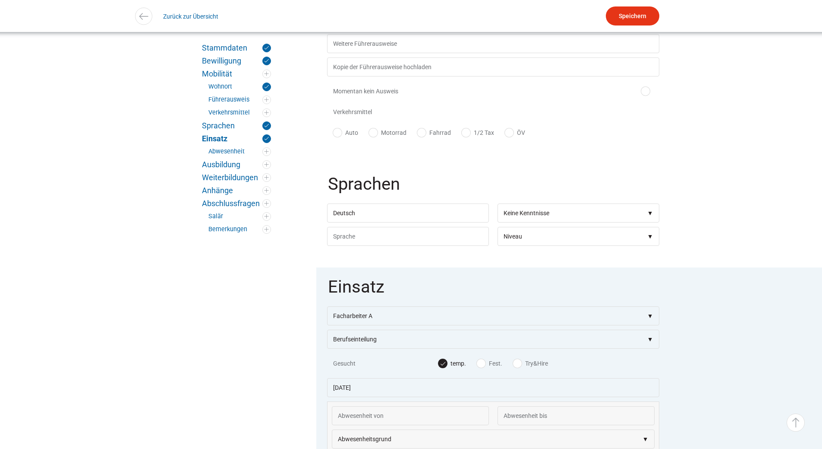
click at [670, 335] on fieldset "Einsatz Berufseinteilung Bauarbeiter C Bauarbeiter B Facharbeiter A Facharbeite…" at bounding box center [493, 377] width 354 height 220
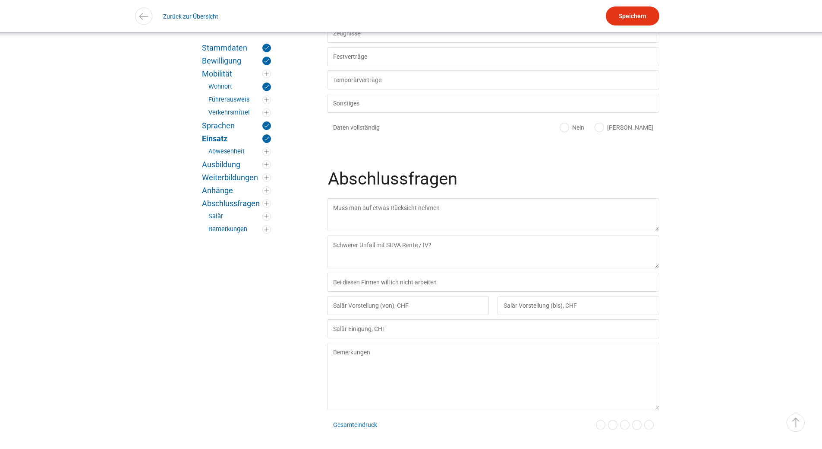
scroll to position [1597, 0]
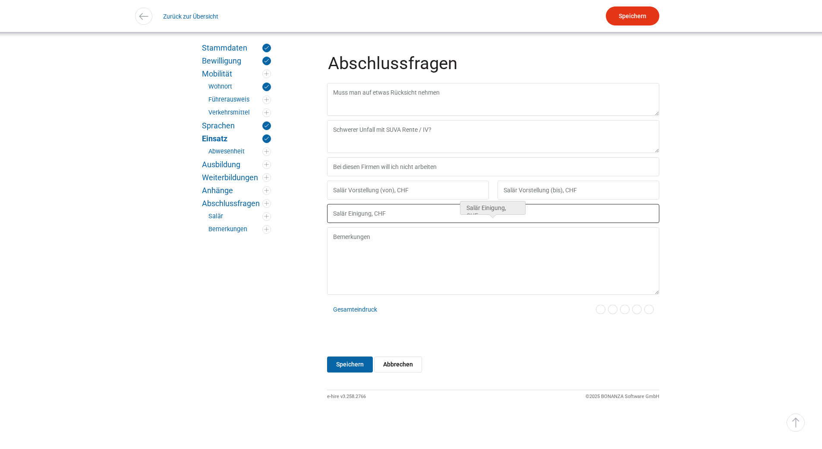
click at [355, 221] on input "text" at bounding box center [493, 213] width 332 height 19
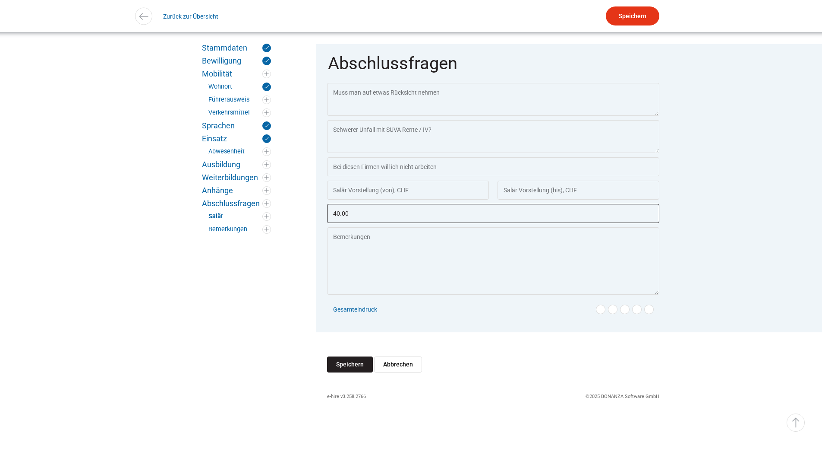
type input "40.00"
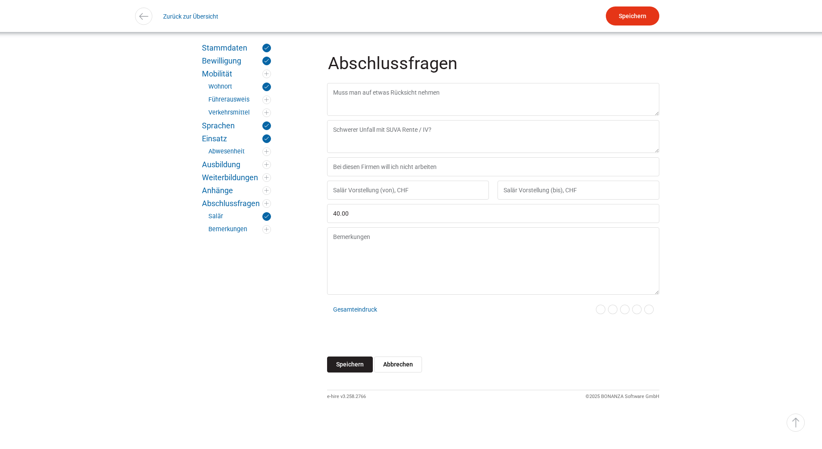
click at [341, 366] on input "Speichern" at bounding box center [350, 364] width 46 height 16
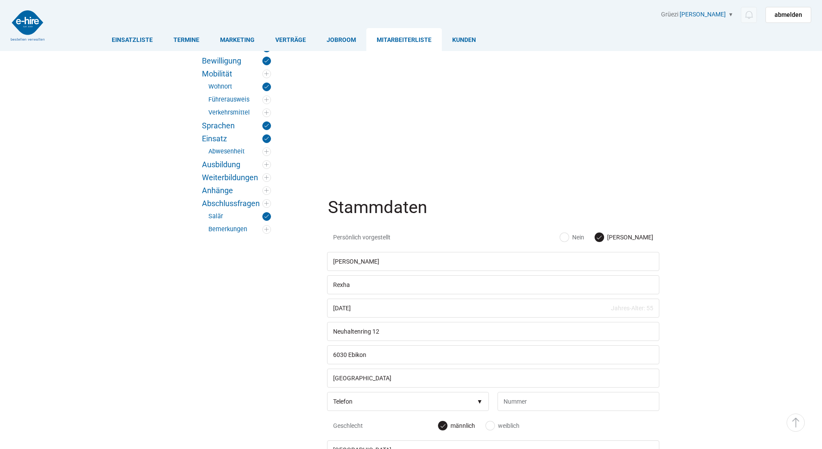
scroll to position [1597, 0]
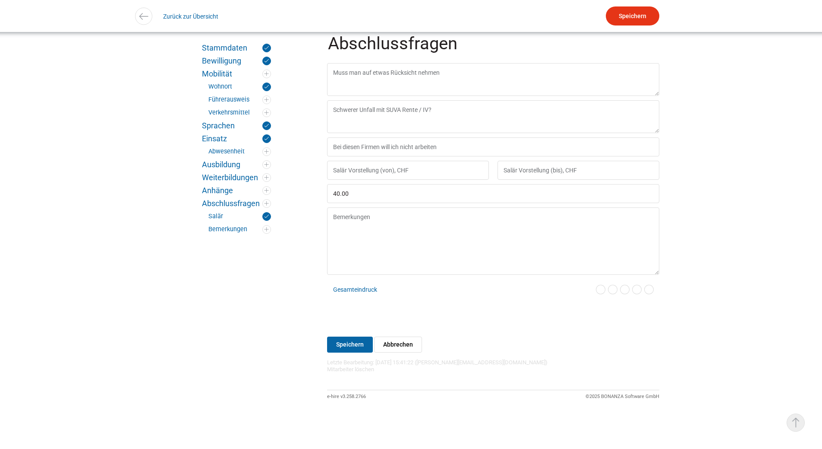
click at [793, 423] on link "▵ Nach oben" at bounding box center [796, 422] width 18 height 18
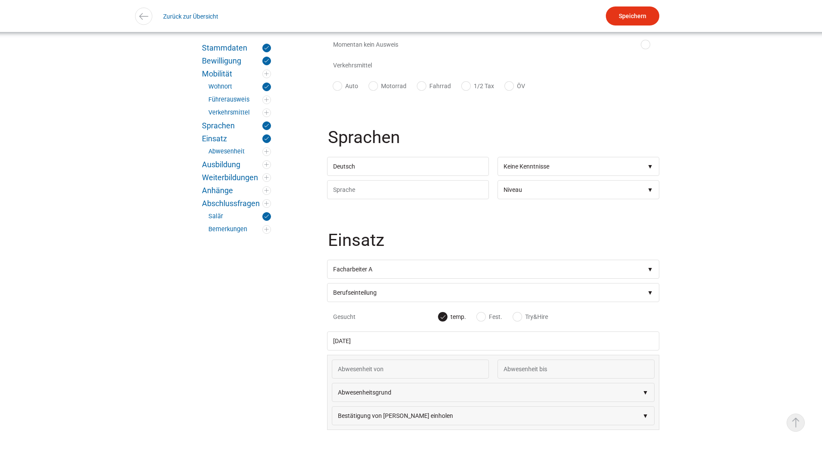
scroll to position [0, 0]
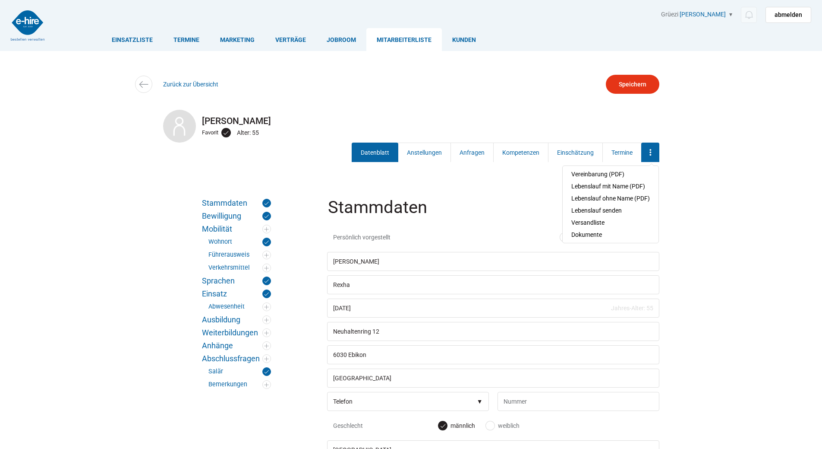
click at [651, 154] on icon at bounding box center [651, 152] width 2 height 6
click at [600, 232] on link "Dokumente" at bounding box center [611, 234] width 79 height 12
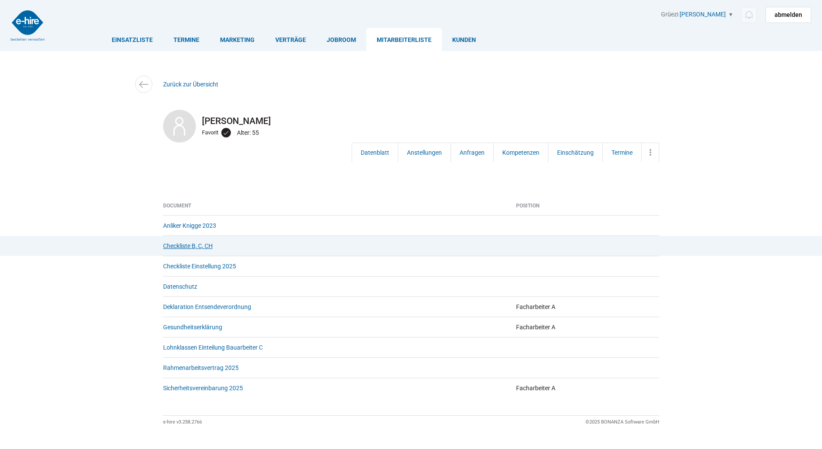
click at [193, 246] on link "Checkliste B, C, CH" at bounding box center [188, 245] width 50 height 7
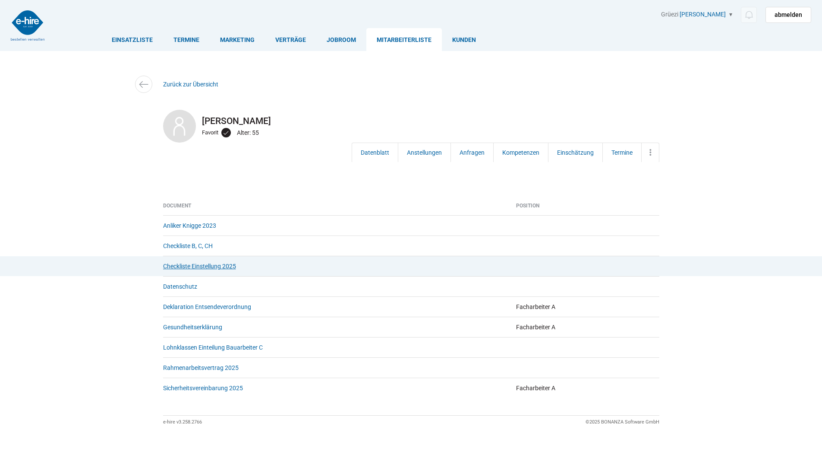
click at [204, 265] on link "Checkliste Einstellung 2025" at bounding box center [199, 265] width 73 height 7
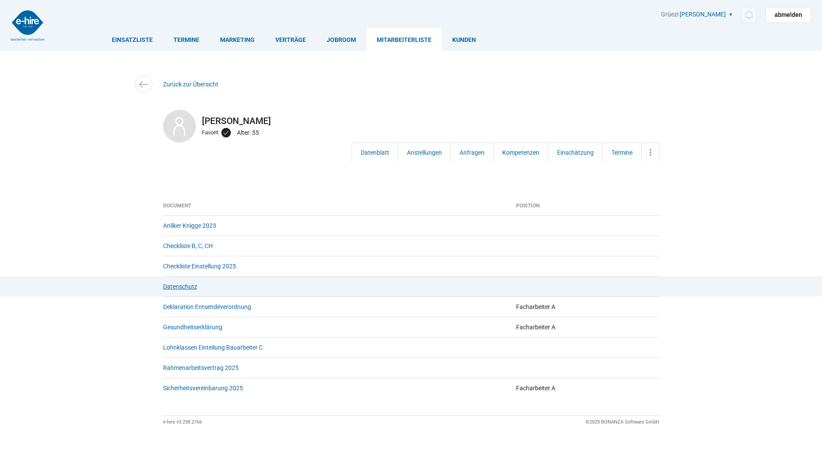
click at [184, 288] on link "Datenschutz" at bounding box center [180, 286] width 34 height 7
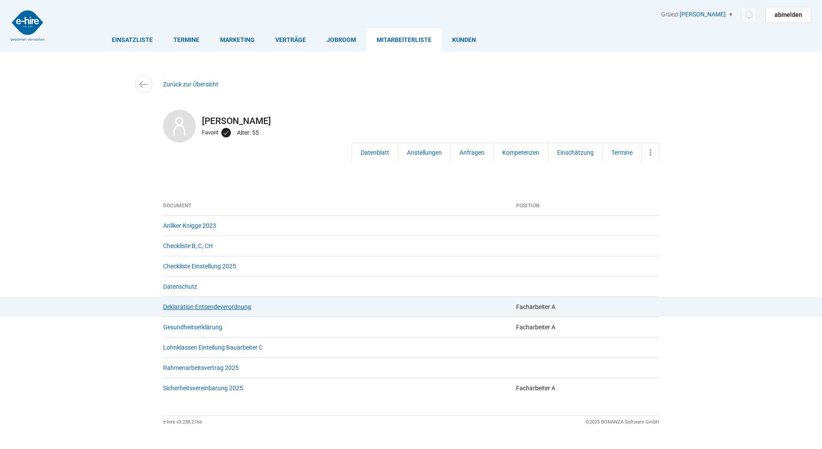
click at [185, 308] on link "Deklaration Entsendeverordnung" at bounding box center [207, 306] width 88 height 7
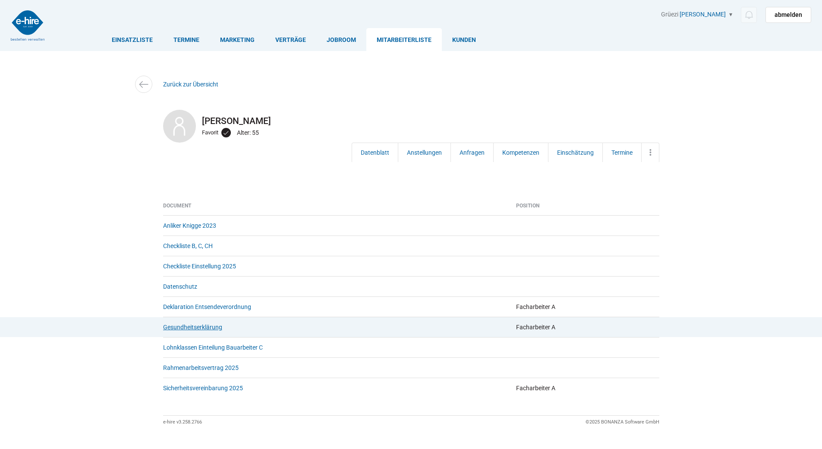
click at [181, 329] on link "Gesundheitserklärung" at bounding box center [192, 326] width 59 height 7
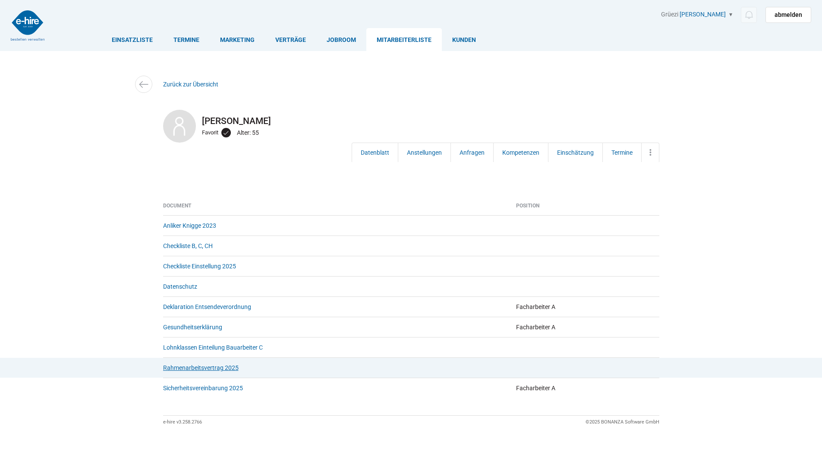
click at [178, 370] on link "Rahmenarbeitsvertrag 2025" at bounding box center [201, 367] width 76 height 7
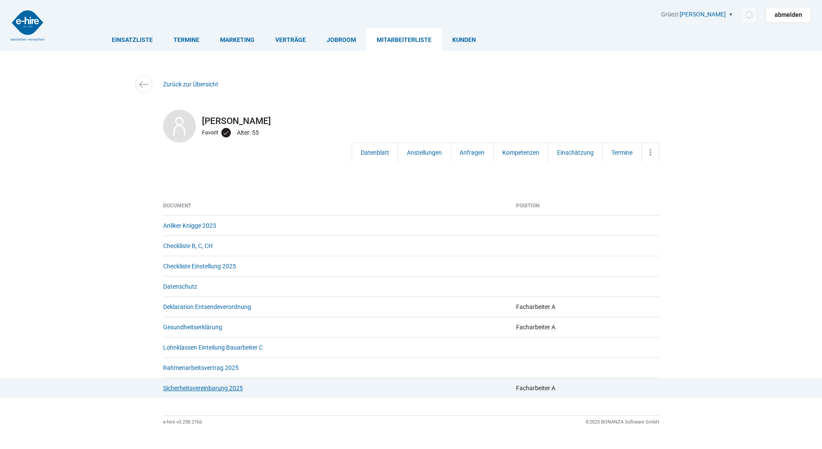
click at [179, 391] on link "Sicherheitsvereinbarung 2025" at bounding box center [203, 387] width 80 height 7
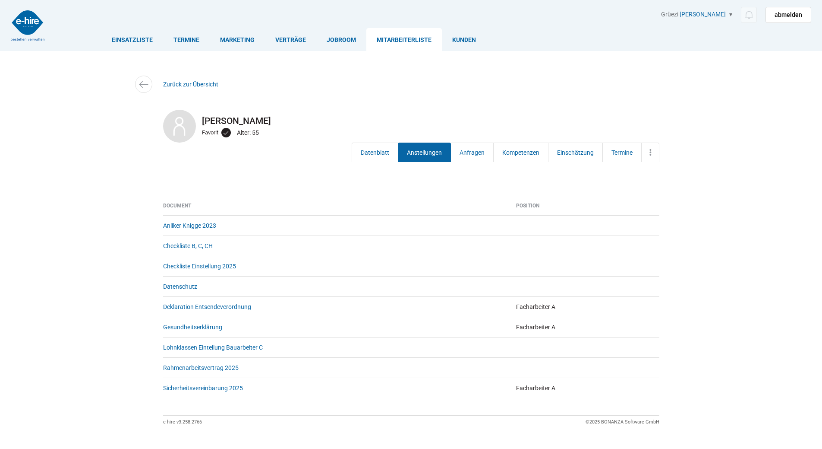
click at [427, 159] on link "Anstellungen" at bounding box center [424, 151] width 53 height 19
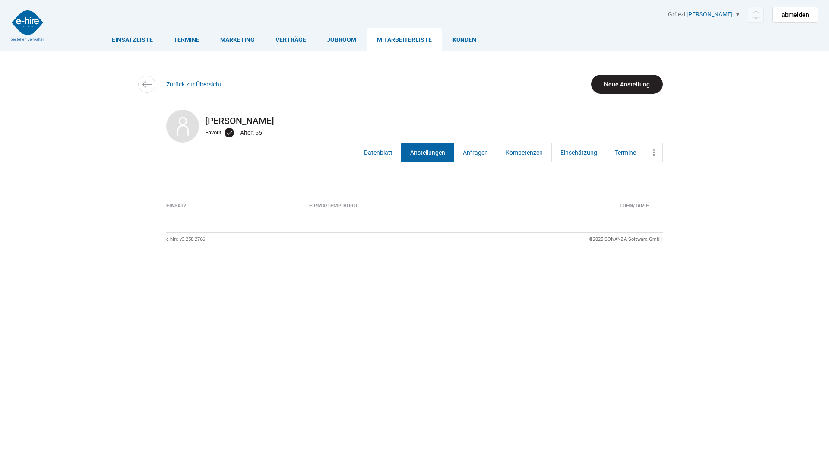
click at [620, 82] on link "Neue Anstellung" at bounding box center [627, 84] width 72 height 19
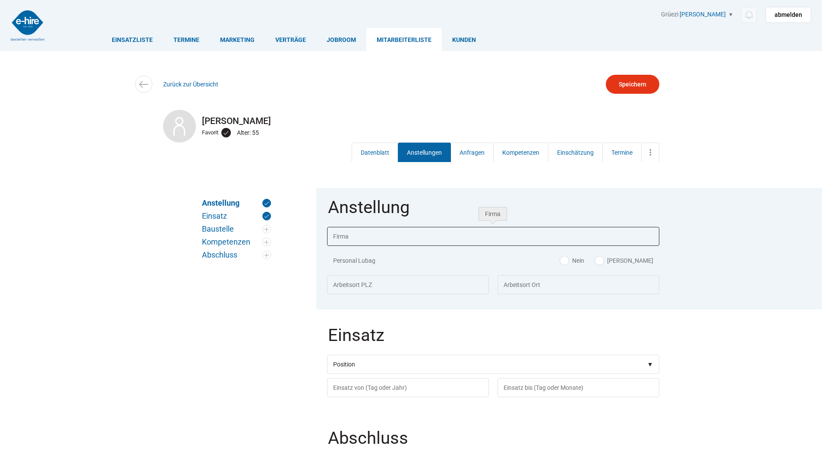
click at [354, 234] on input "text" at bounding box center [493, 236] width 332 height 19
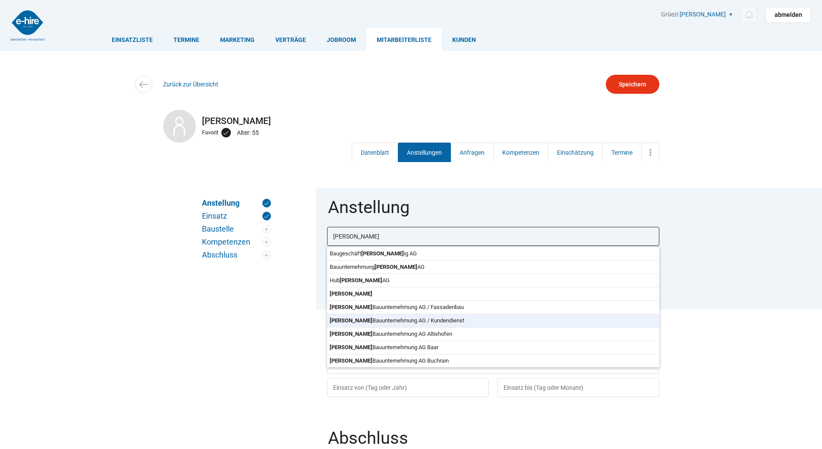
type input "[PERSON_NAME] Bauunternehmung AG / Kundendienst"
type input "6030"
type input "Ebikon"
click at [427, 319] on body "Einsatzliste Termine Marketing Verträge Jobroom Mitarbeiterliste [PERSON_NAME] …" at bounding box center [411, 224] width 822 height 449
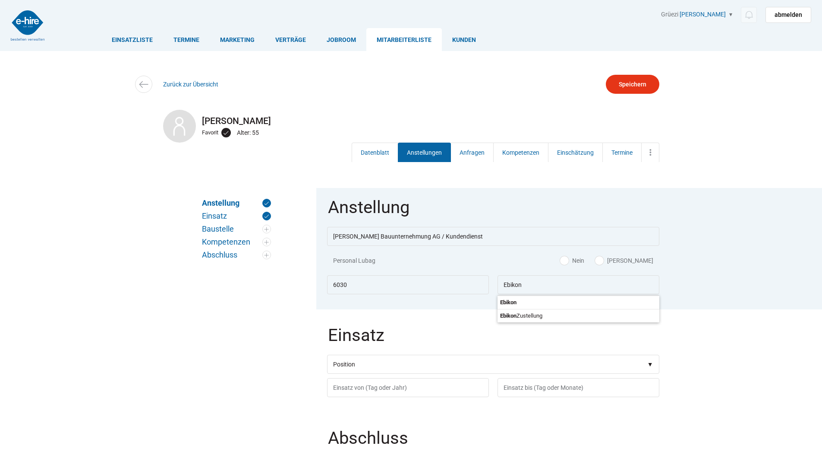
click at [639, 258] on label "[PERSON_NAME]" at bounding box center [624, 260] width 58 height 9
radio input "true"
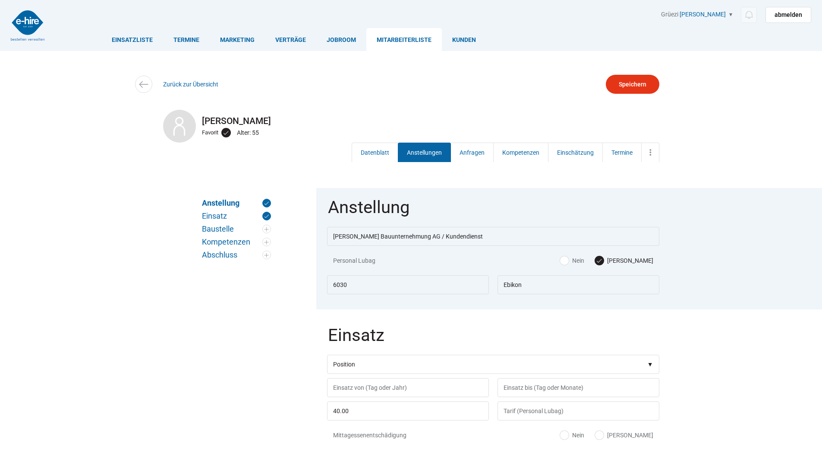
click at [514, 304] on body "Einsatzliste Termine Marketing Verträge Jobroom Mitarbeiterliste Kunden Grüezi …" at bounding box center [411, 224] width 822 height 449
click at [372, 369] on select"] "Position Bauarbeiter C Bauarbeiter B Facharbeiter A Facharbeiter Q Vorarbeiter …" at bounding box center [493, 363] width 332 height 19
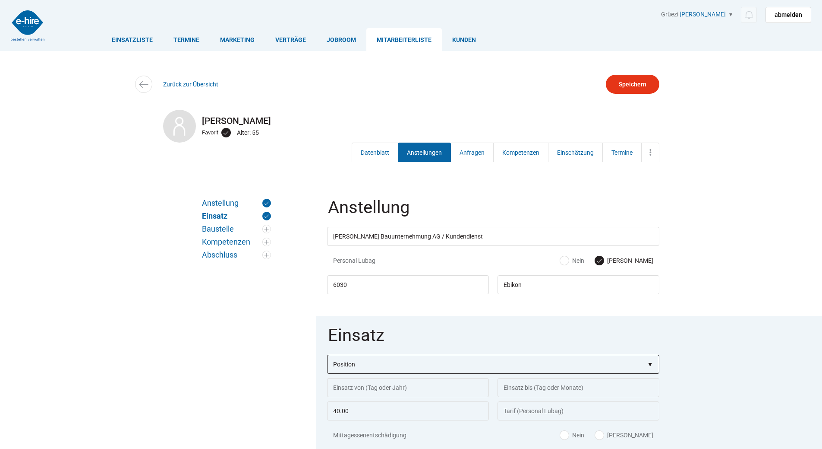
select select"] "Facharbeiter A"
click at [327, 355] on select"] "Position Bauarbeiter C Bauarbeiter B Facharbeiter A Facharbeiter Q Vorarbeiter …" at bounding box center [493, 363] width 332 height 19
click at [354, 395] on input "text" at bounding box center [408, 387] width 162 height 19
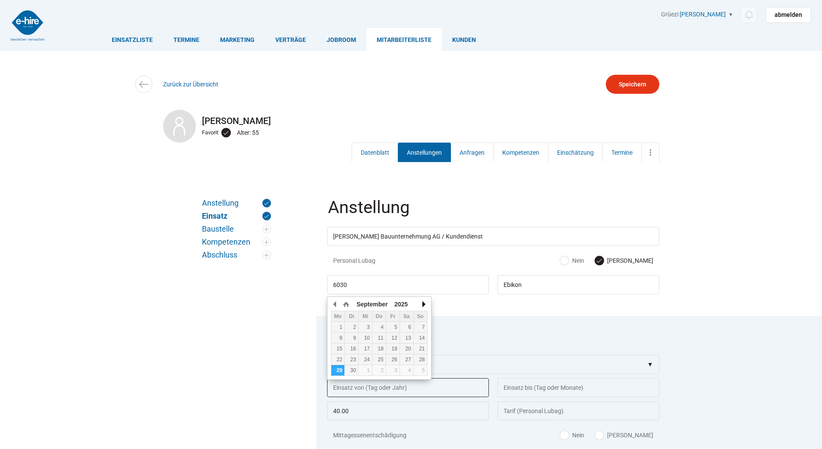
click at [423, 304] on button "button" at bounding box center [423, 303] width 9 height 13
click at [338, 328] on div "1" at bounding box center [338, 327] width 13 height 6
type input "[DATE]"
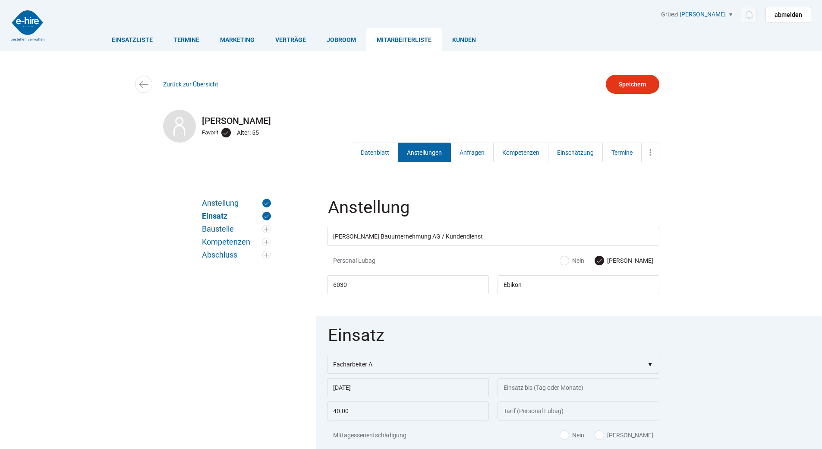
scroll to position [130, 0]
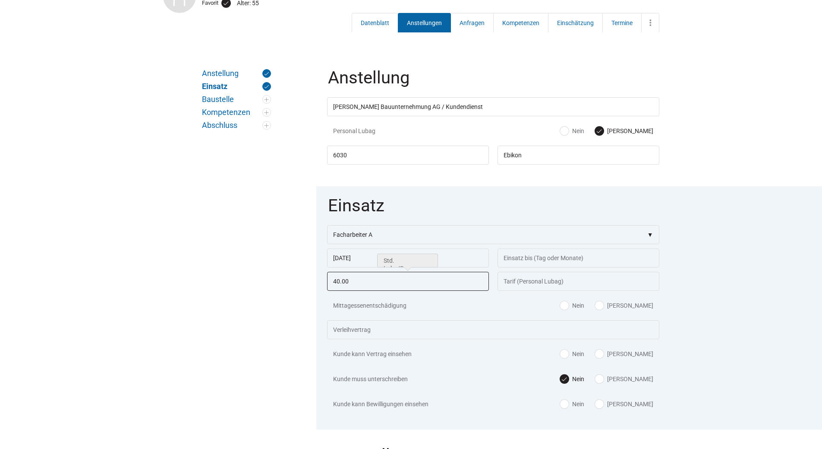
drag, startPoint x: 362, startPoint y: 288, endPoint x: 272, endPoint y: 297, distance: 90.2
type input "41.00"
click at [591, 307] on div "Mittagessenentschädigung Ja Nein" at bounding box center [493, 307] width 332 height 25
click at [585, 308] on label "Nein" at bounding box center [572, 305] width 24 height 9
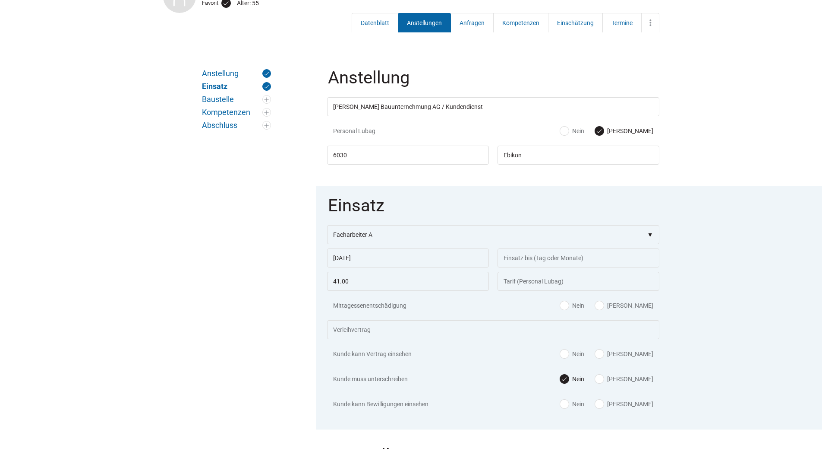
radio input "true"
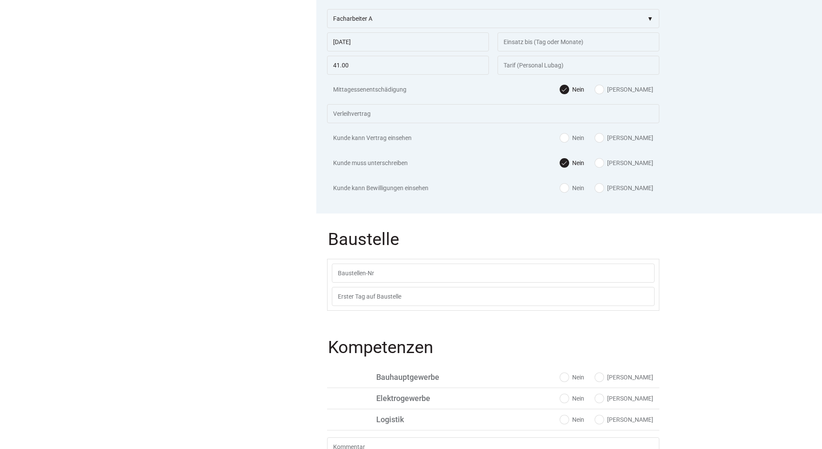
scroll to position [389, 0]
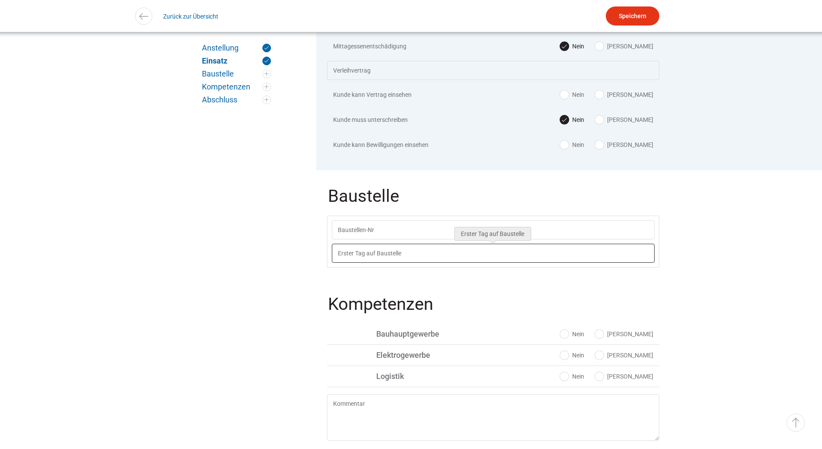
click at [374, 262] on input "text" at bounding box center [493, 252] width 323 height 19
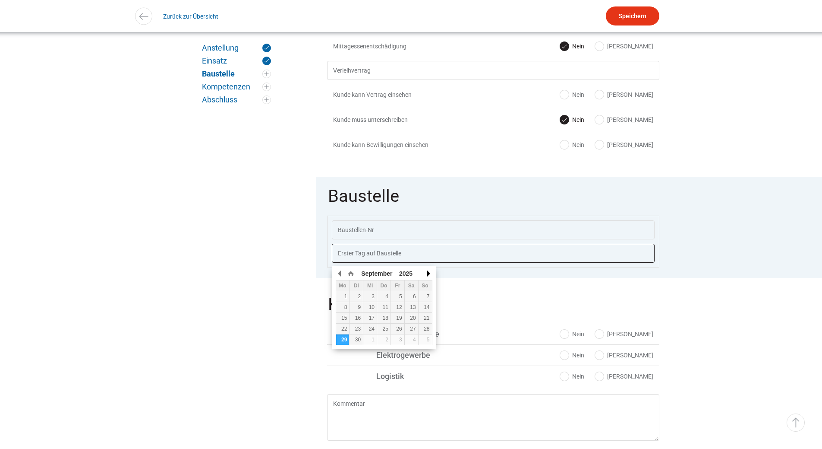
click at [425, 269] on button "button" at bounding box center [428, 273] width 9 height 13
click at [345, 298] on div "1" at bounding box center [342, 296] width 13 height 6
type input "[DATE]"
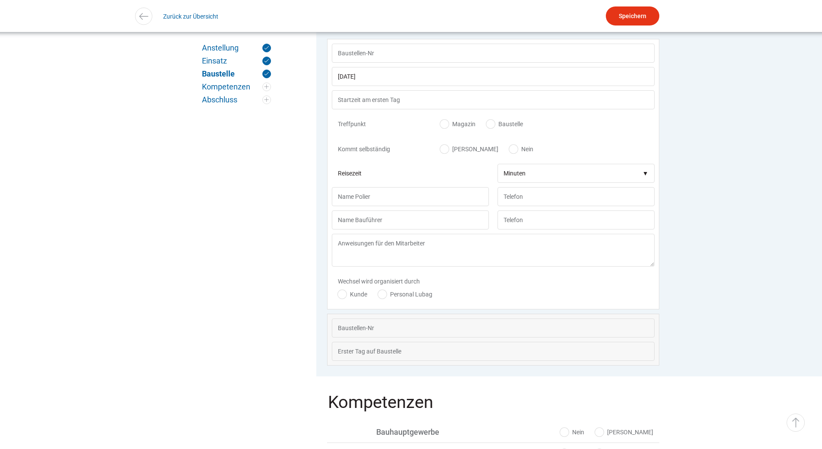
scroll to position [602, 0]
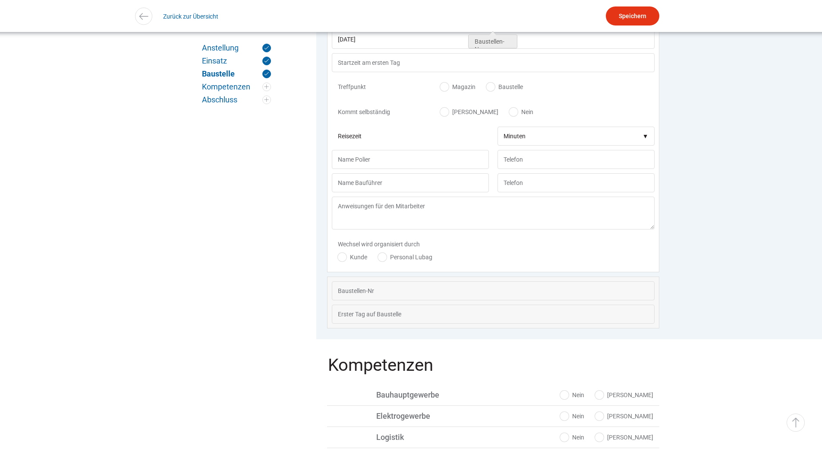
click at [449, 89] on label "Magazin" at bounding box center [457, 86] width 35 height 9
radio input "true"
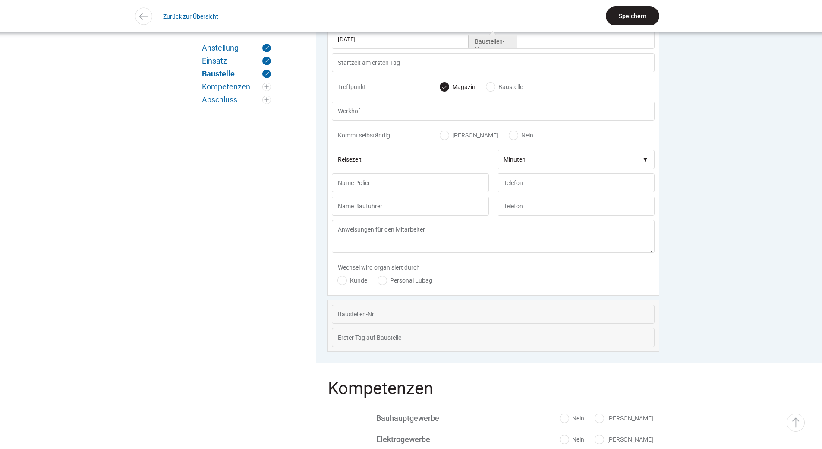
click at [621, 10] on input "Speichern" at bounding box center [633, 15] width 54 height 19
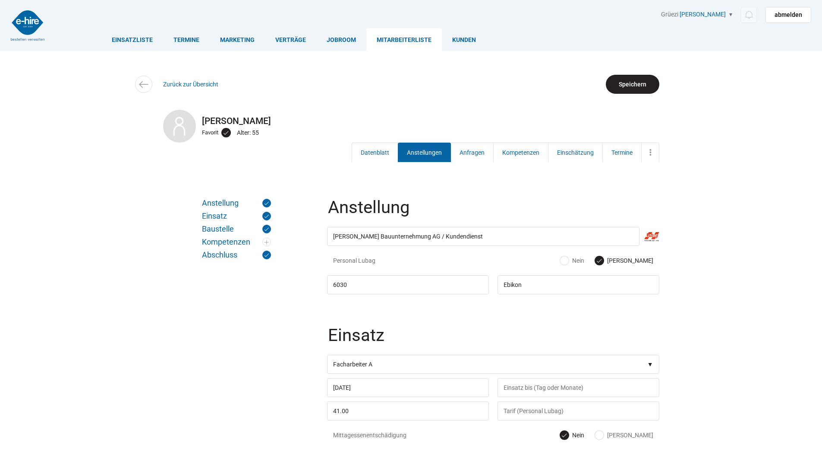
click at [632, 81] on input "Speichern" at bounding box center [633, 84] width 54 height 19
click at [379, 153] on link "Datenblatt" at bounding box center [375, 151] width 47 height 19
